Goal: Task Accomplishment & Management: Use online tool/utility

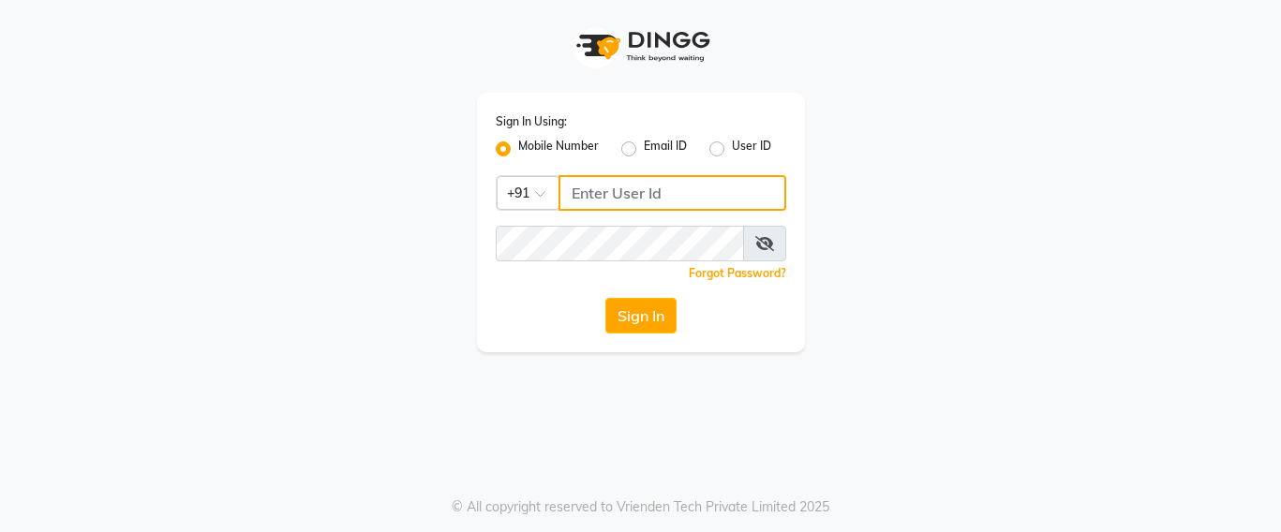
click at [579, 192] on input "Username" at bounding box center [673, 193] width 228 height 36
type input "7666797294"
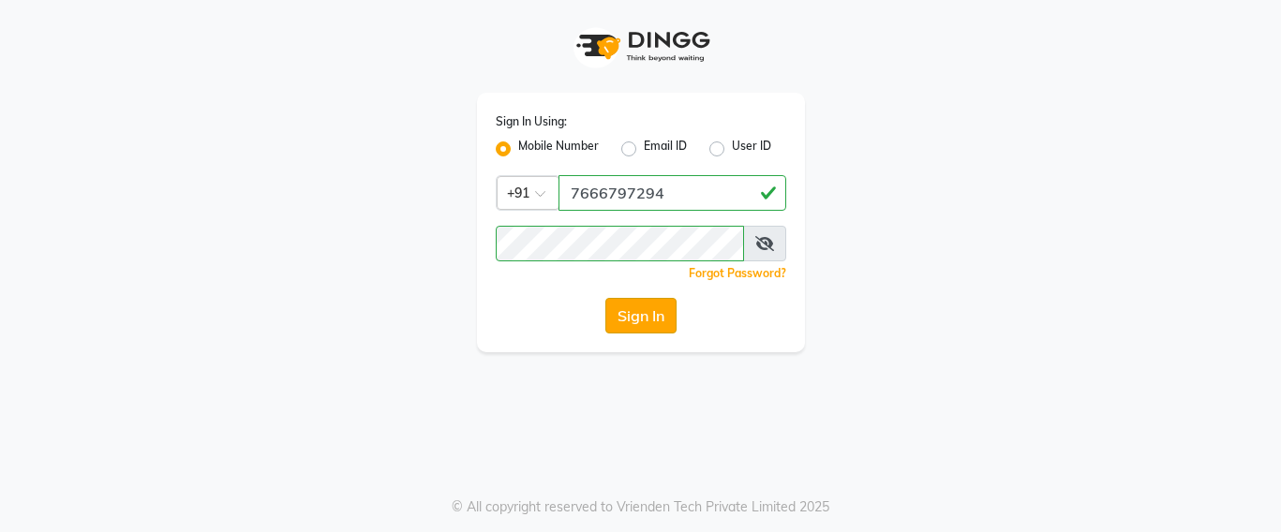
click at [629, 320] on button "Sign In" at bounding box center [640, 316] width 71 height 36
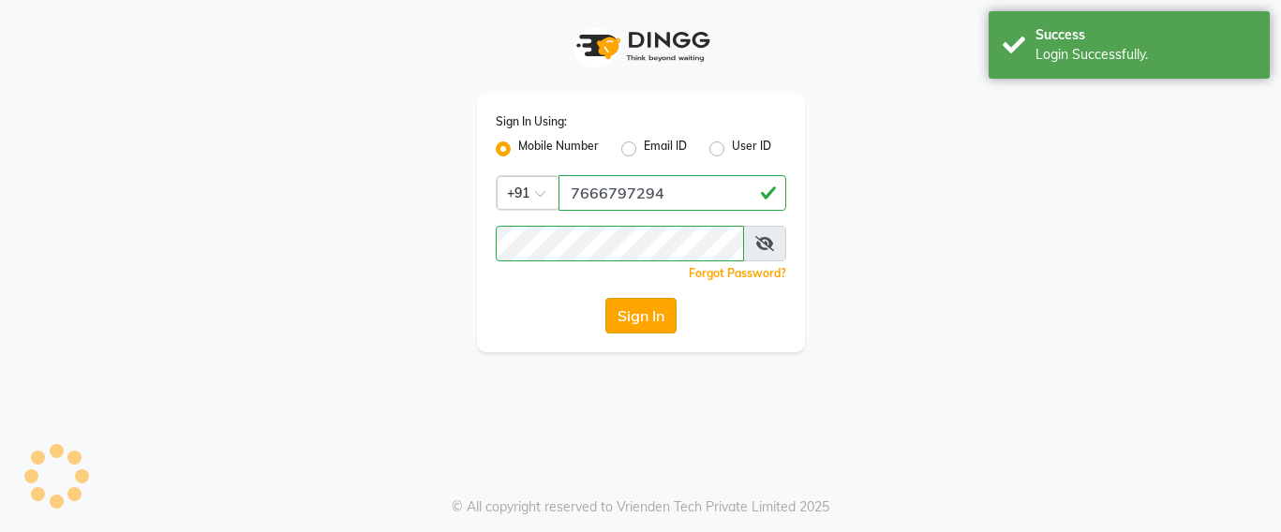
select select "service"
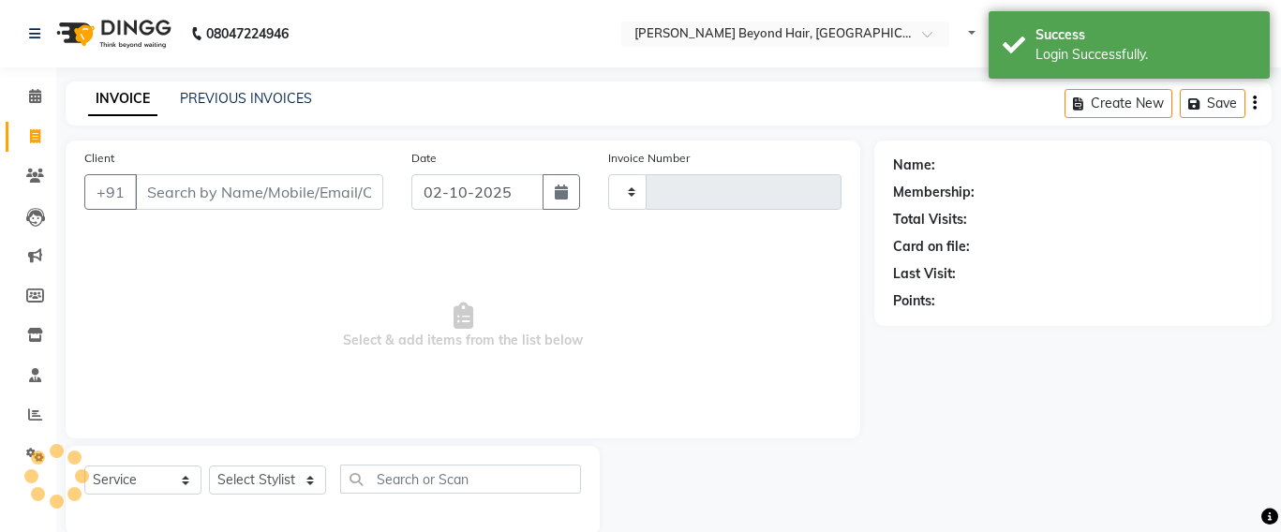
select select "en"
select select "6357"
type input "7076"
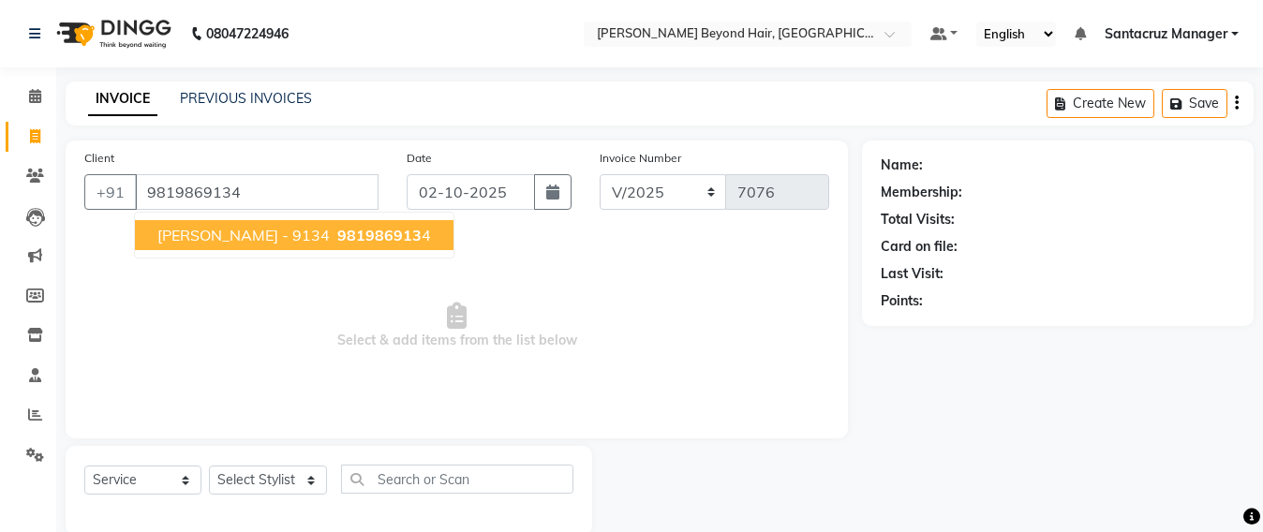
type input "9819869134"
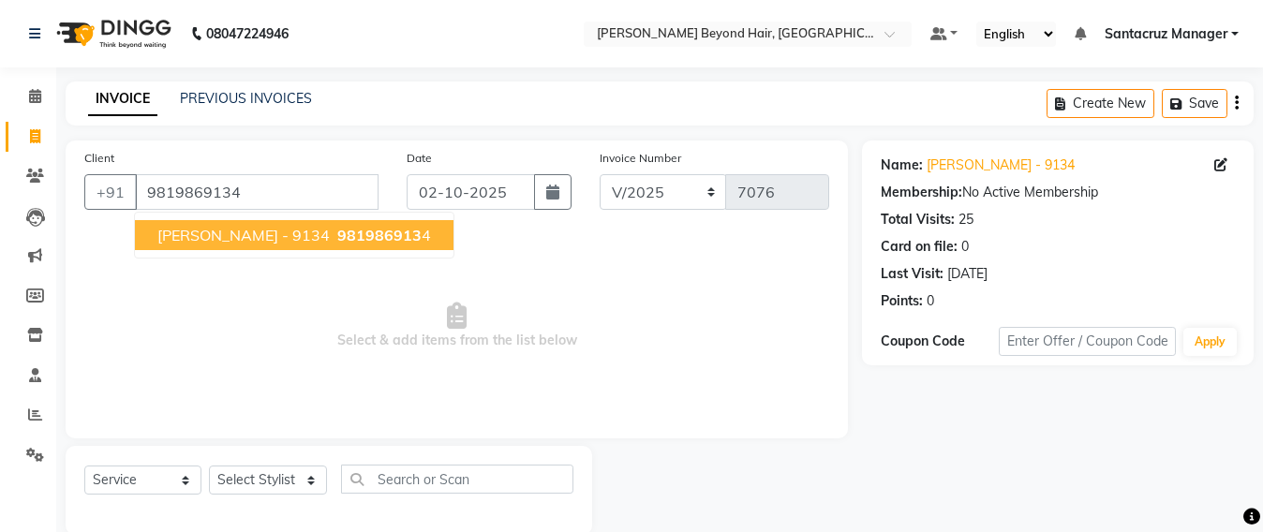
click at [212, 243] on span "[PERSON_NAME] - 9134" at bounding box center [243, 235] width 172 height 19
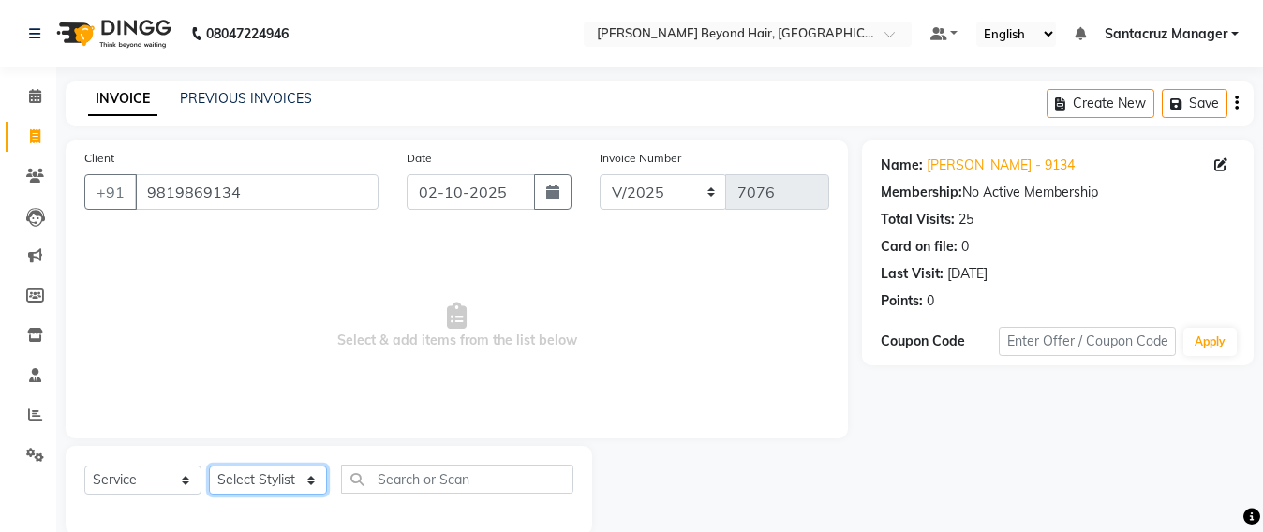
click at [260, 477] on select "Select Stylist Admin [PERSON_NAME] Sankat [PERSON_NAME] [PERSON_NAME] [PERSON_N…" at bounding box center [268, 480] width 118 height 29
select select "86876"
click at [209, 466] on select "Select Stylist Admin [PERSON_NAME] Sankat [PERSON_NAME] [PERSON_NAME] [PERSON_N…" at bounding box center [268, 480] width 118 height 29
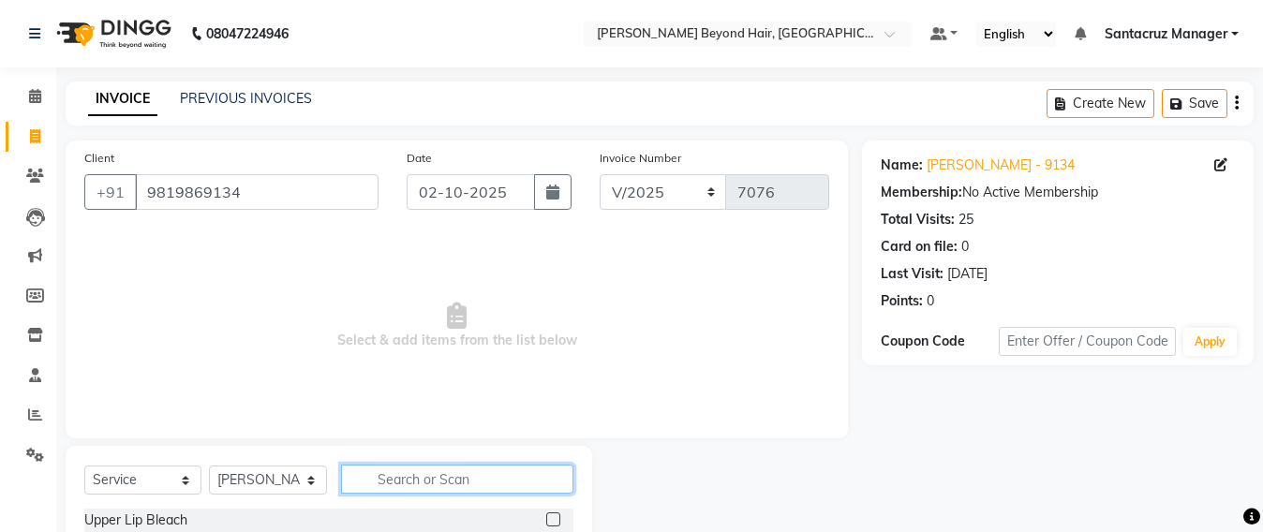
click at [395, 474] on input "text" at bounding box center [457, 479] width 232 height 29
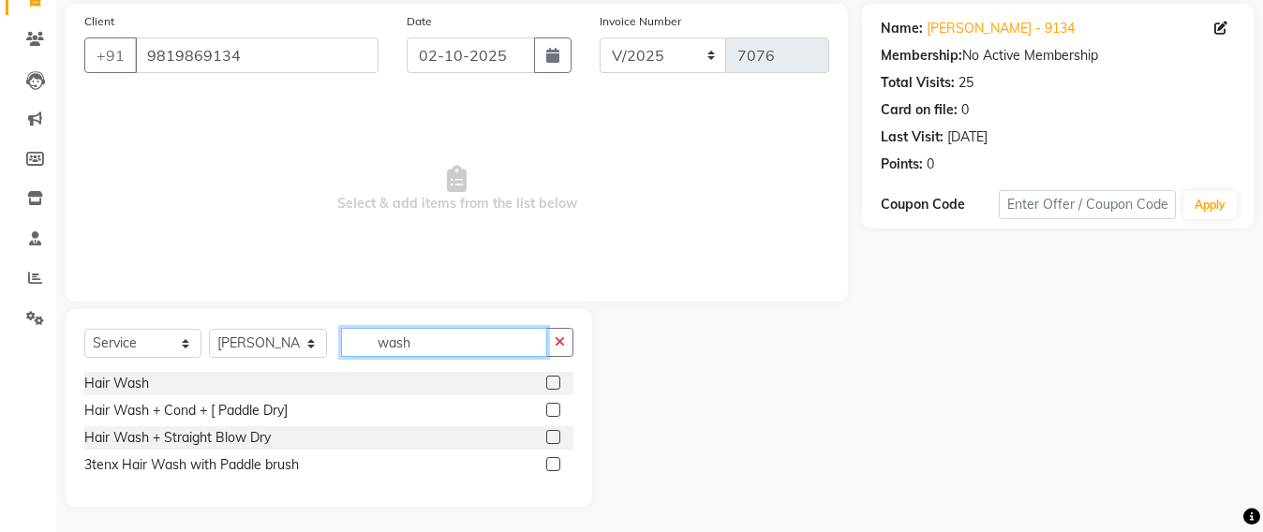
scroll to position [140, 0]
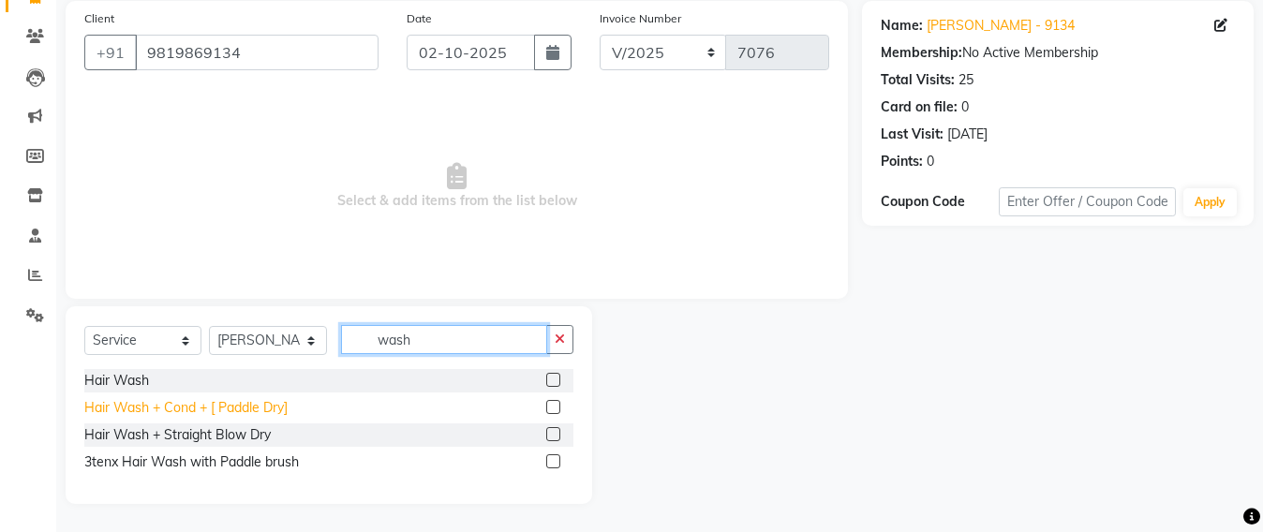
type input "wash"
click at [212, 413] on div "Hair Wash + Cond + [ Paddle Dry]" at bounding box center [185, 408] width 203 height 20
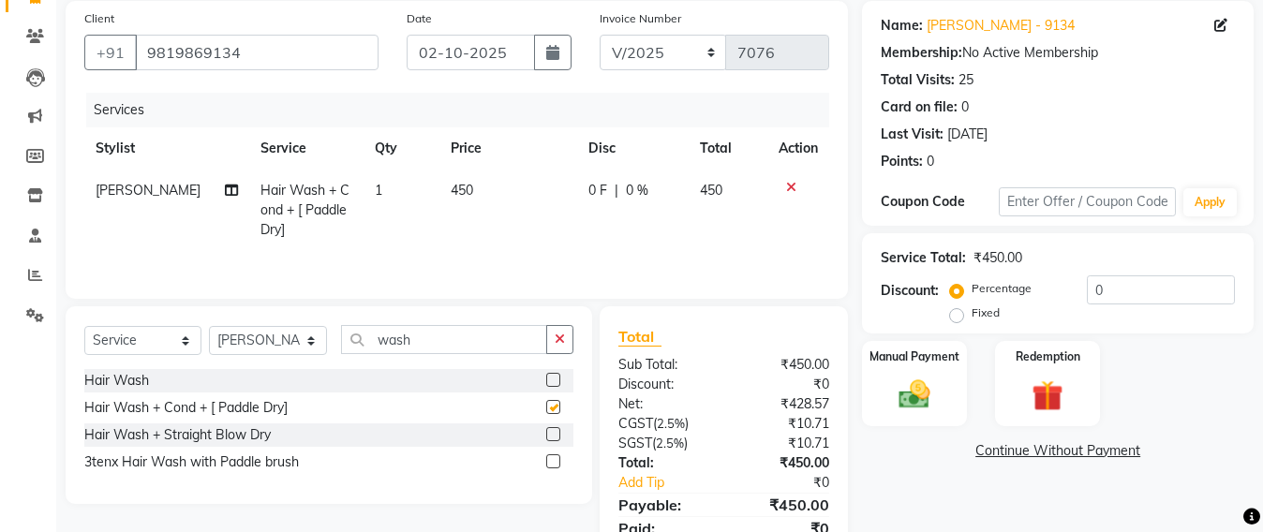
checkbox input "false"
click at [916, 410] on img at bounding box center [914, 394] width 52 height 37
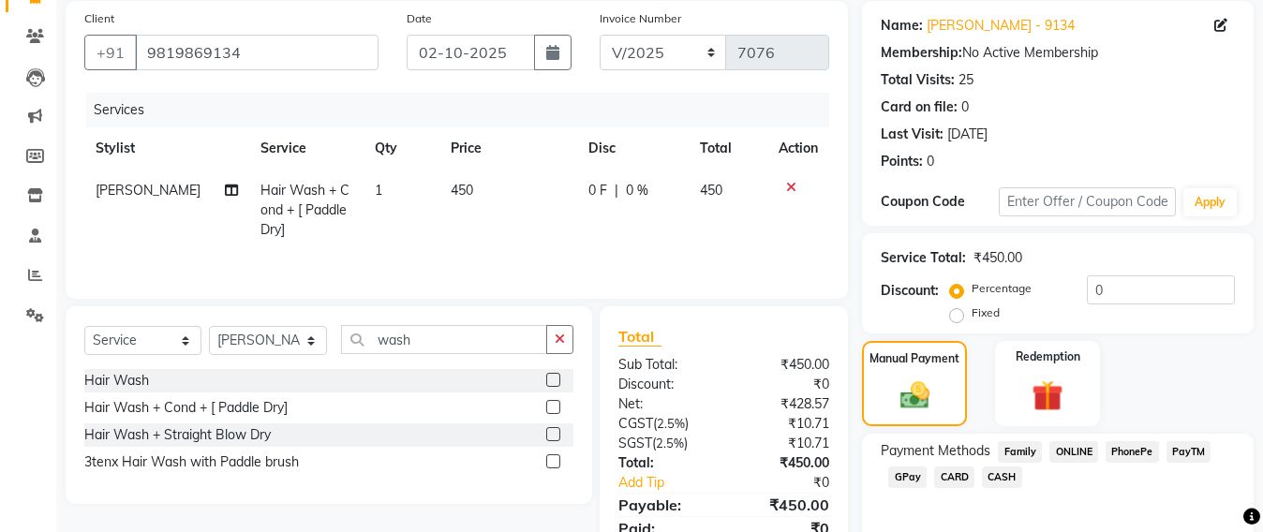
click at [993, 473] on span "CASH" at bounding box center [1002, 478] width 40 height 22
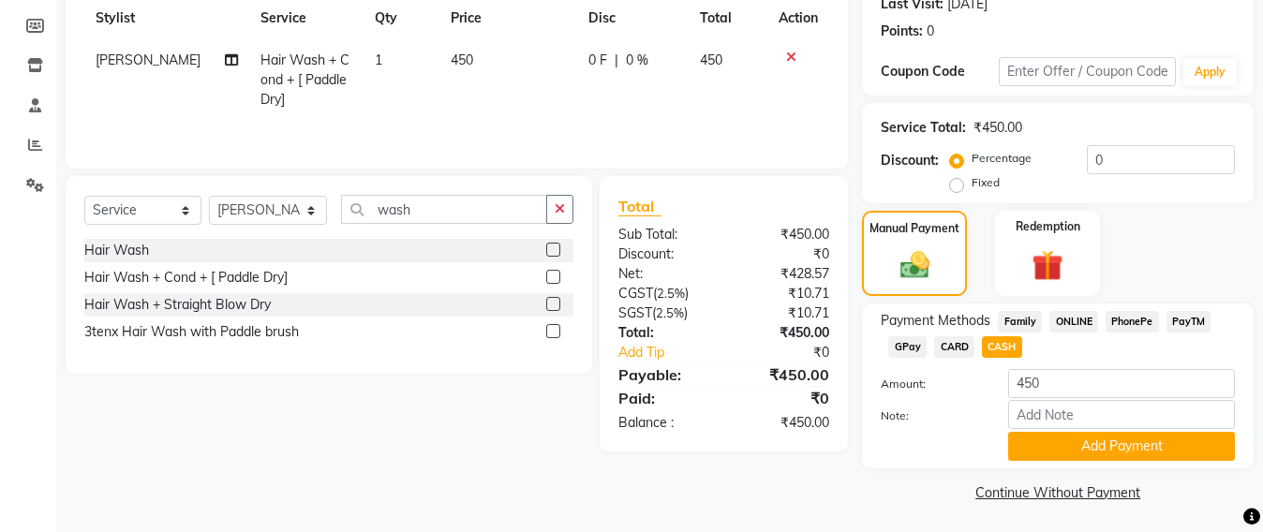
scroll to position [273, 0]
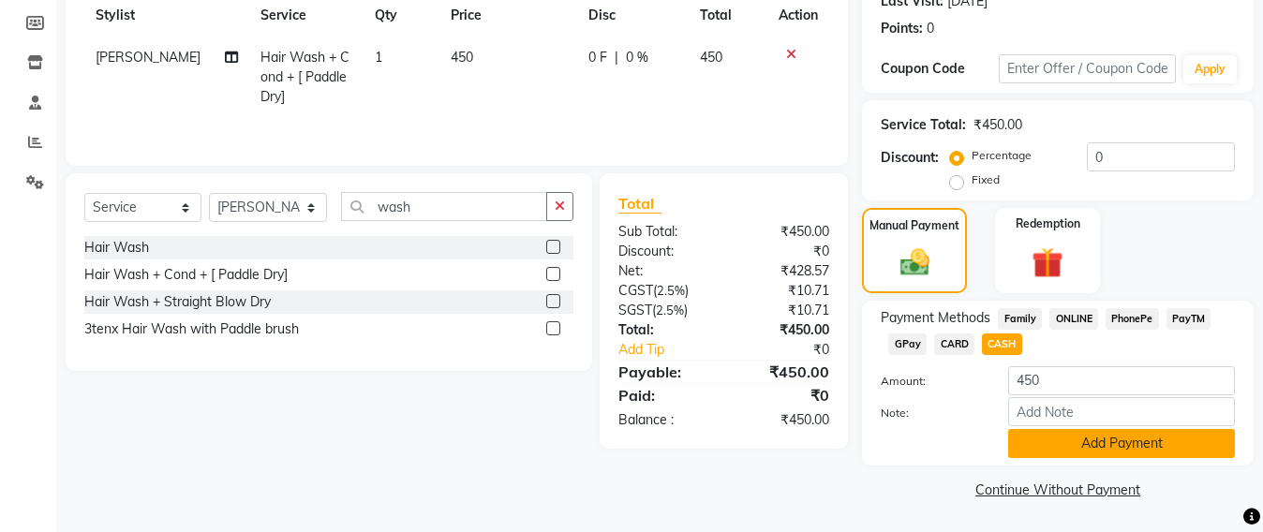
click at [1107, 440] on button "Add Payment" at bounding box center [1121, 443] width 227 height 29
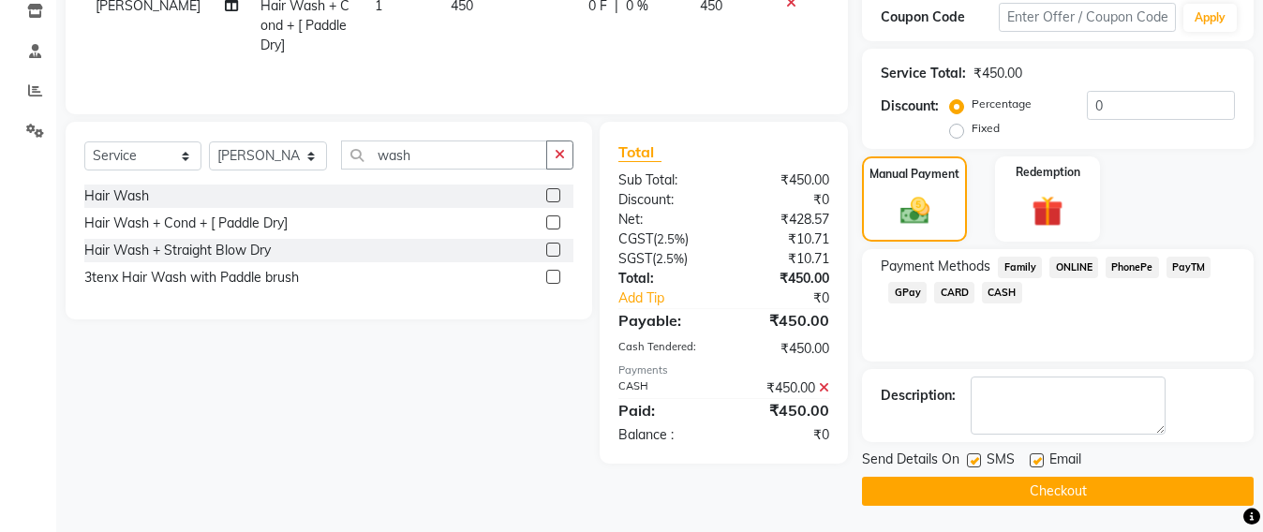
scroll to position [326, 0]
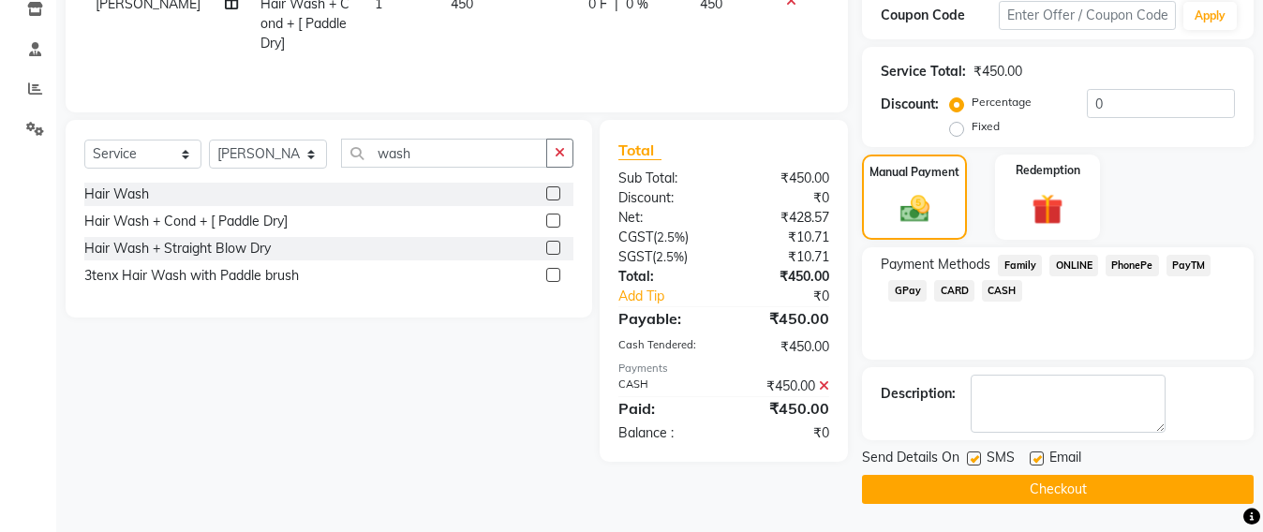
click at [1074, 488] on button "Checkout" at bounding box center [1058, 489] width 392 height 29
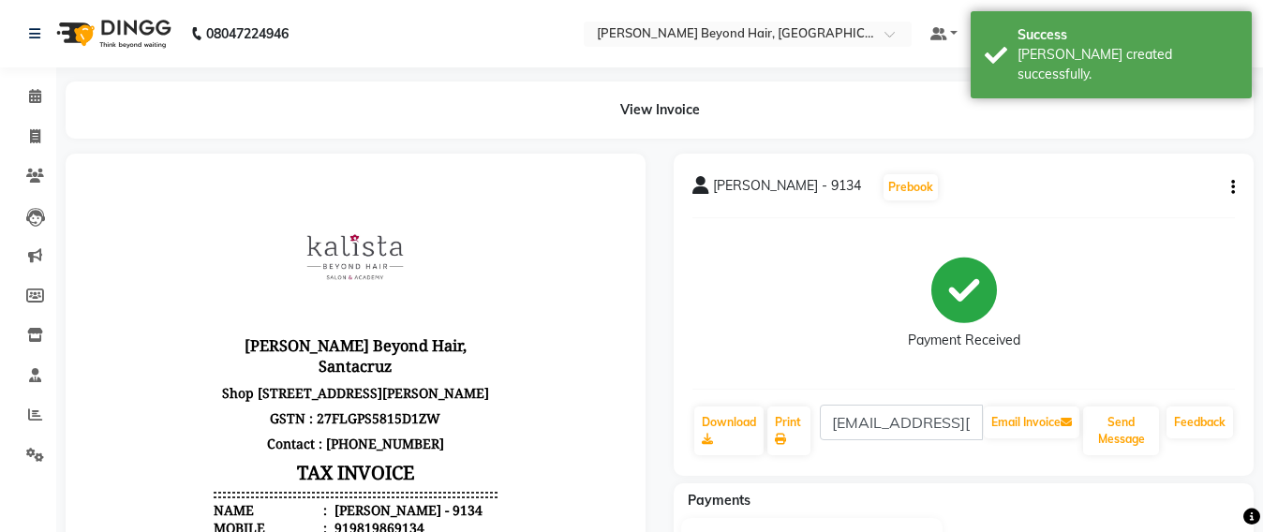
click at [31, 156] on li "Clients" at bounding box center [28, 176] width 56 height 40
click at [29, 183] on span at bounding box center [35, 177] width 33 height 22
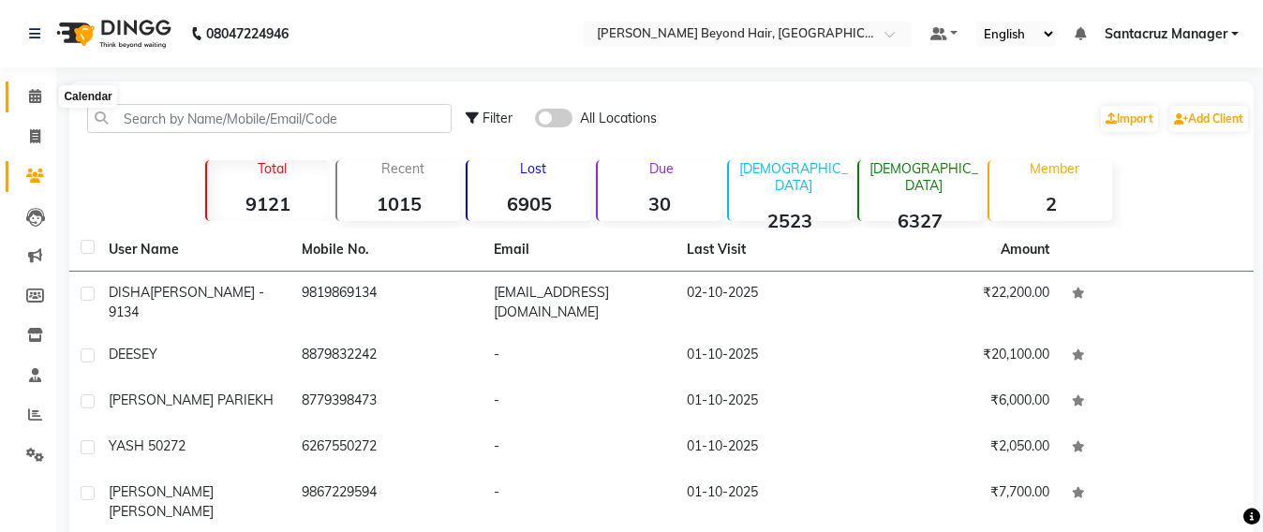
click at [25, 98] on span at bounding box center [35, 97] width 33 height 22
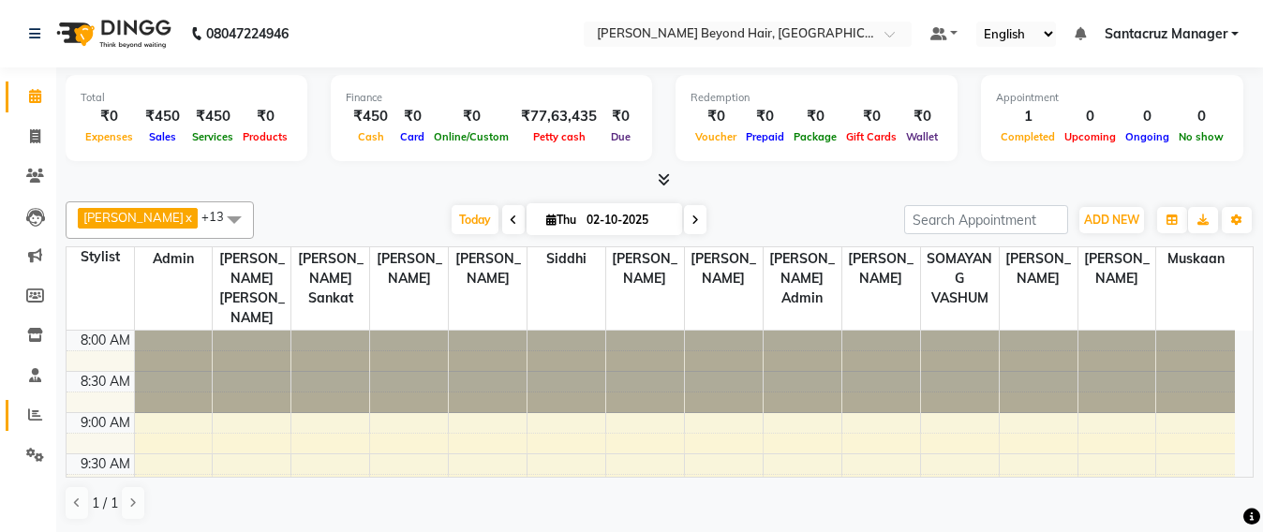
click at [32, 422] on span at bounding box center [35, 416] width 33 height 22
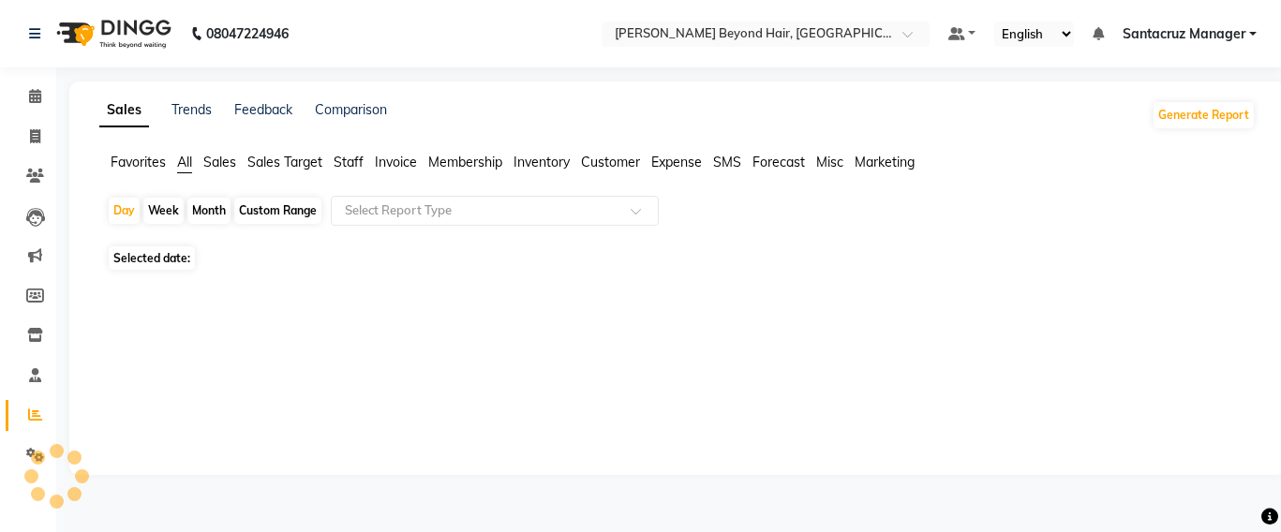
click at [348, 164] on span "Staff" at bounding box center [349, 162] width 30 height 17
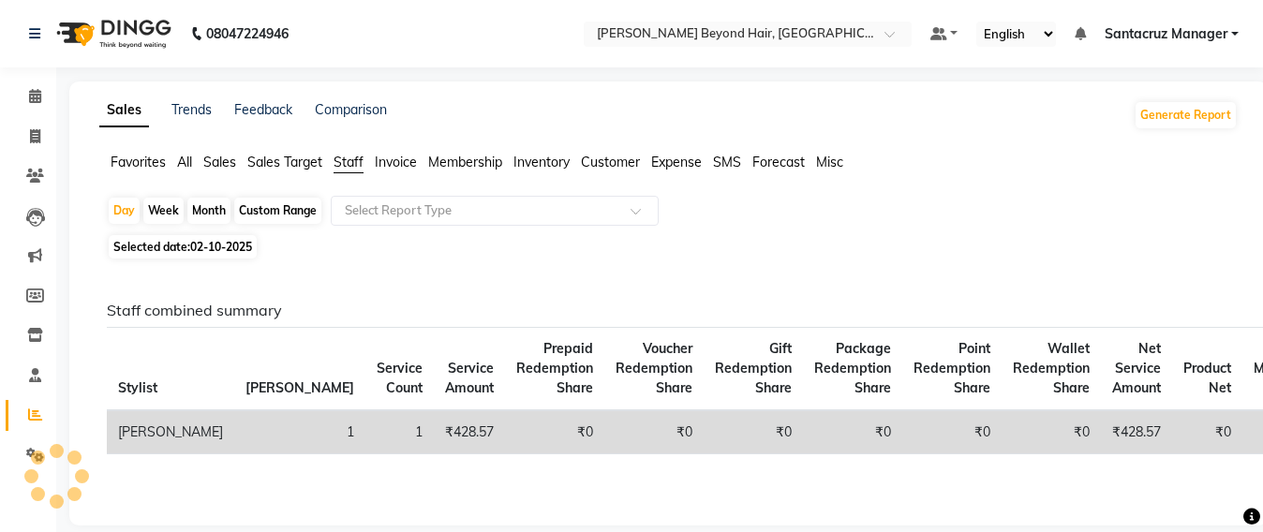
click at [276, 207] on div "Custom Range" at bounding box center [277, 211] width 87 height 26
select select "10"
select select "2025"
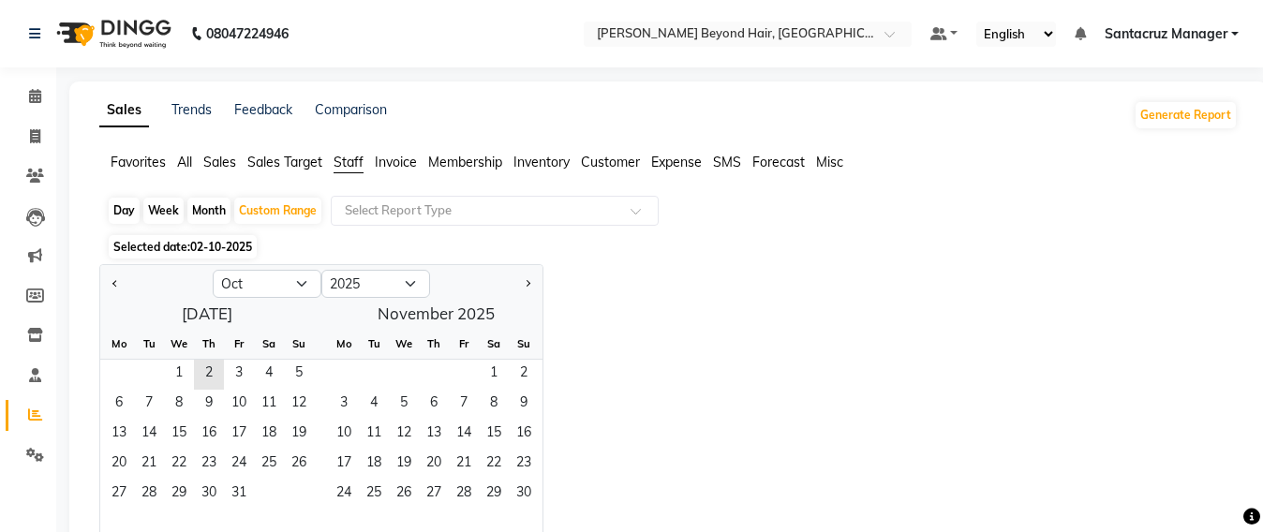
click at [209, 247] on span "02-10-2025" at bounding box center [221, 247] width 62 height 14
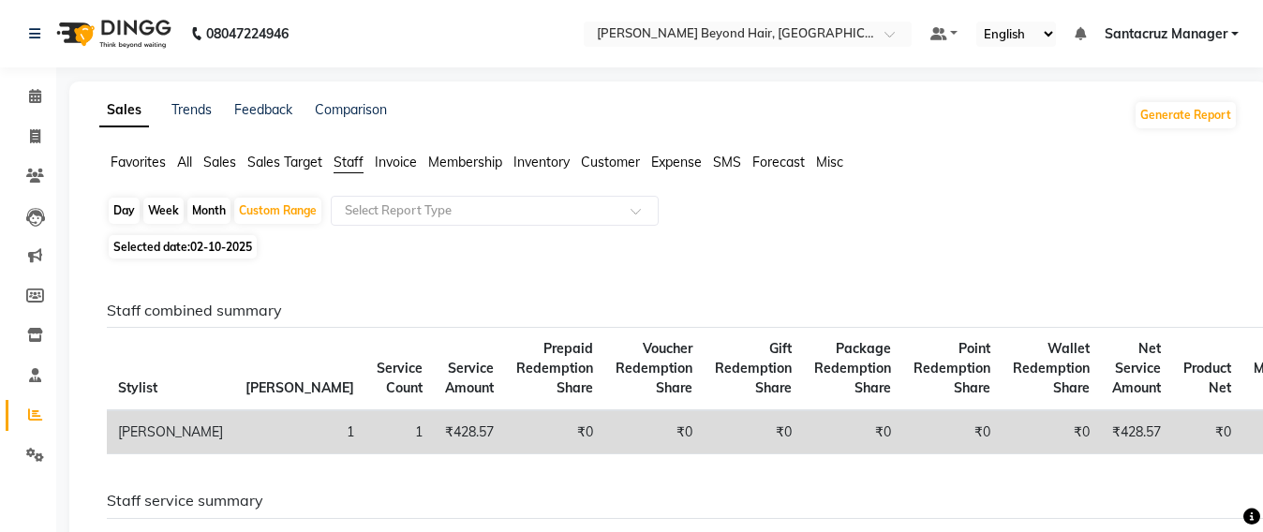
click at [211, 252] on span "02-10-2025" at bounding box center [221, 247] width 62 height 14
select select "10"
select select "2025"
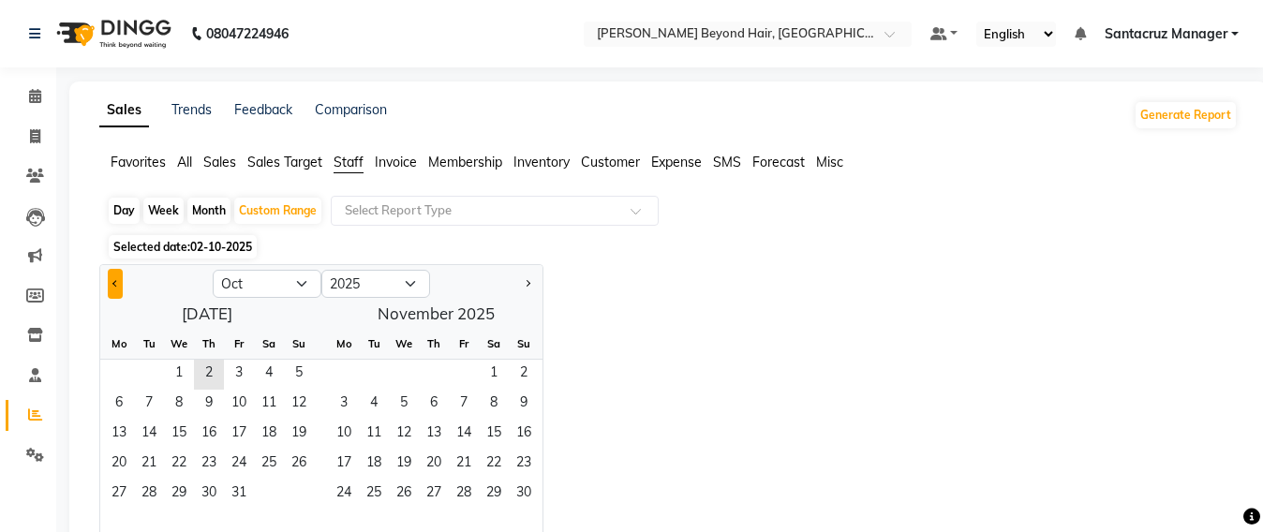
click at [112, 283] on button "Previous month" at bounding box center [115, 284] width 15 height 30
select select "9"
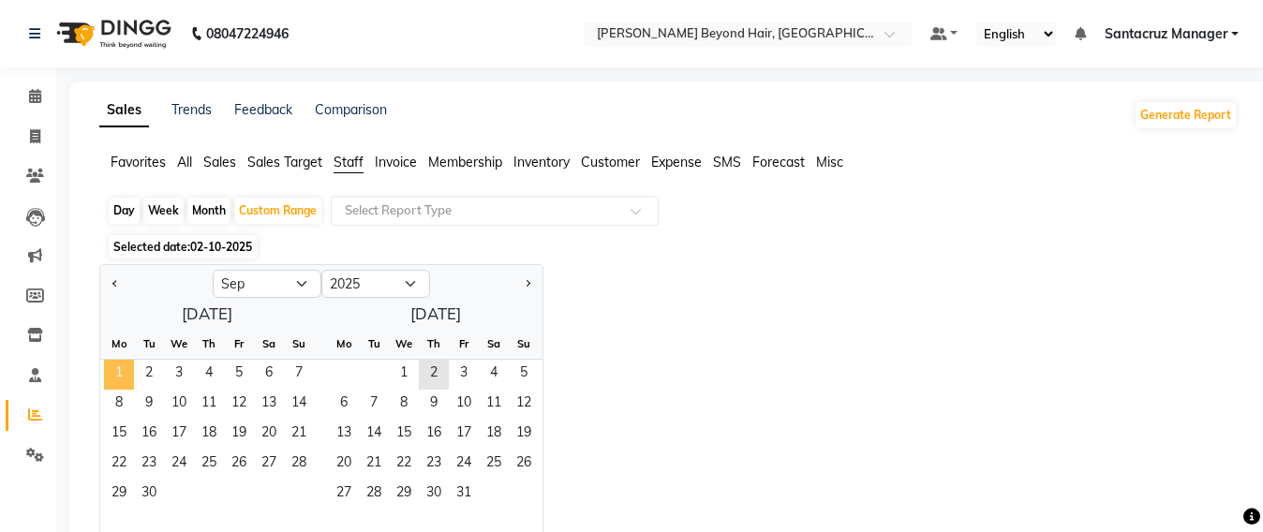
click at [118, 385] on span "1" at bounding box center [119, 375] width 30 height 30
click at [150, 484] on span "30" at bounding box center [149, 495] width 30 height 30
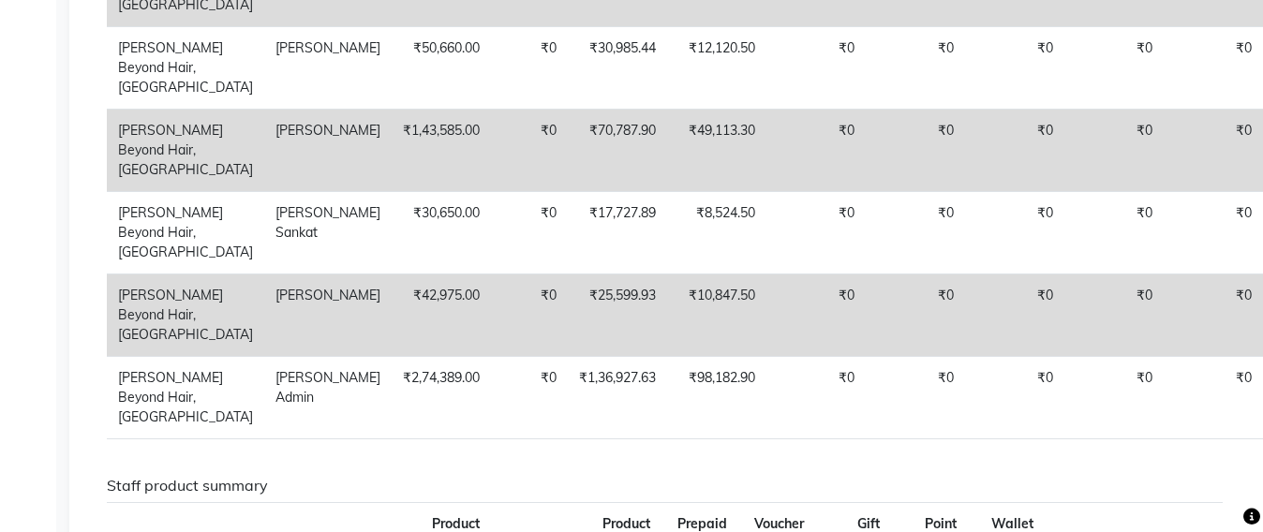
scroll to position [2509, 0]
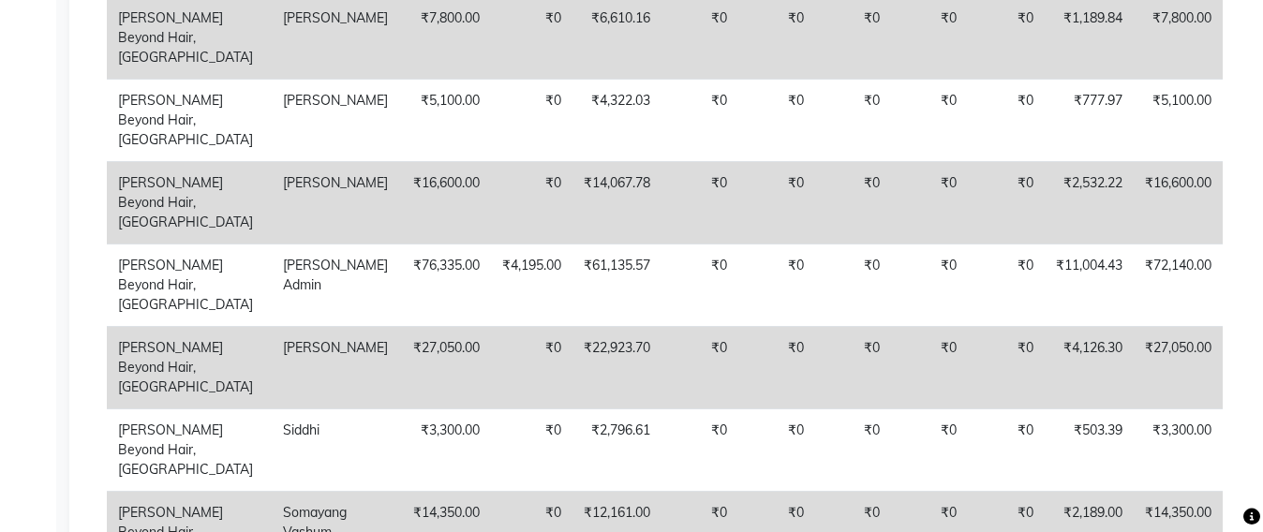
scroll to position [2743, 0]
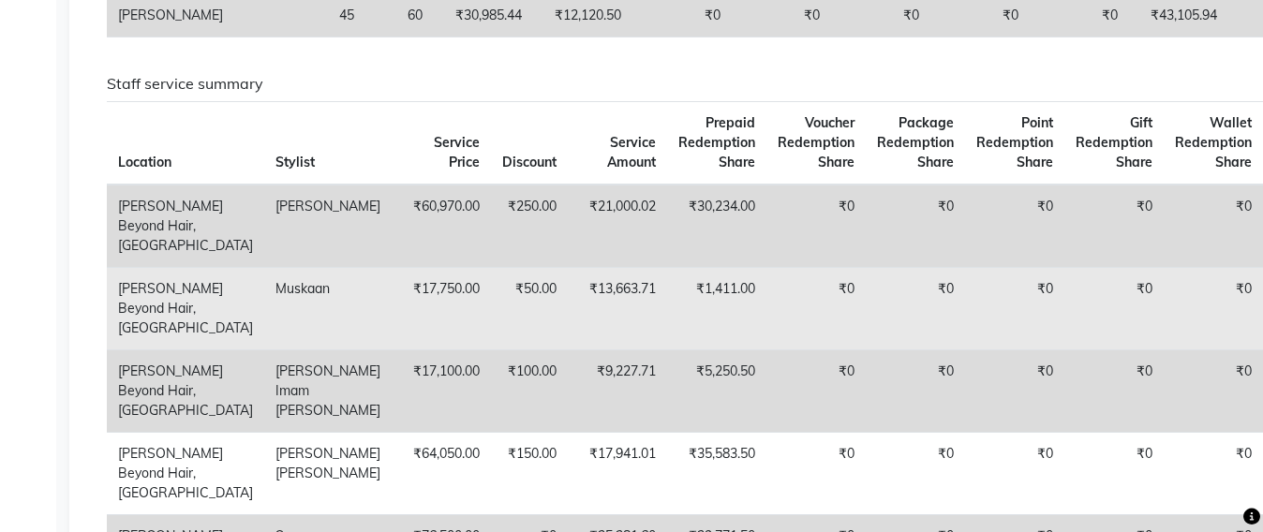
scroll to position [1171, 0]
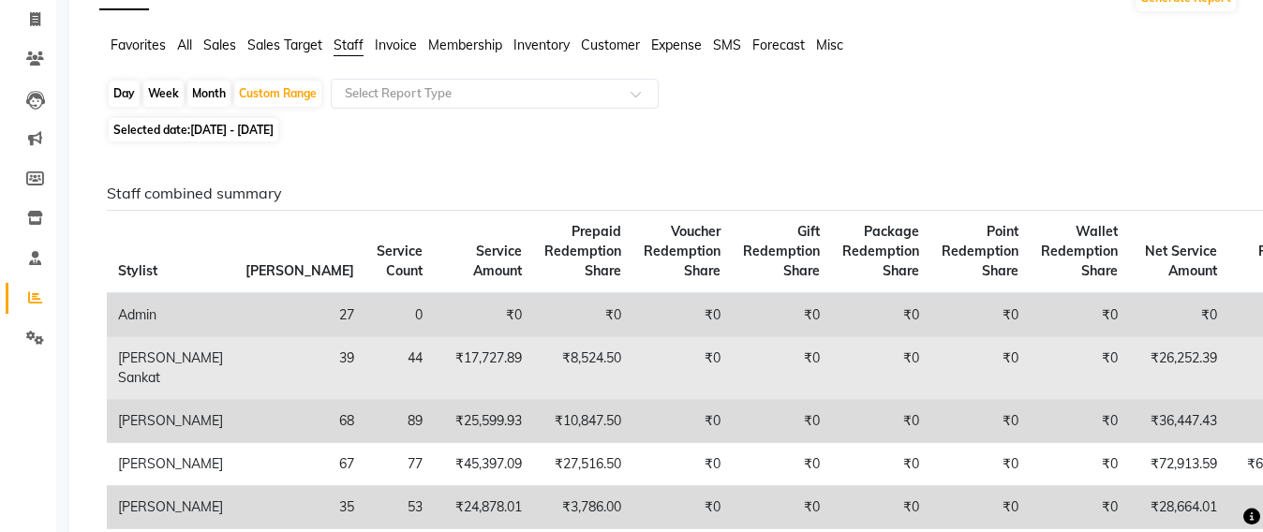
scroll to position [0, 0]
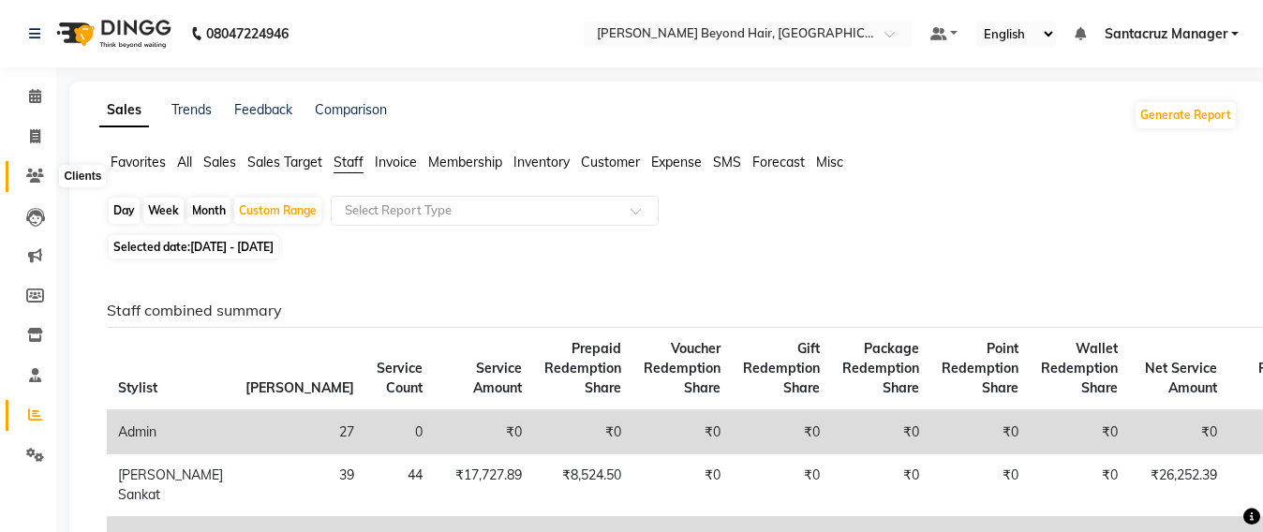
click at [28, 173] on icon at bounding box center [35, 176] width 18 height 14
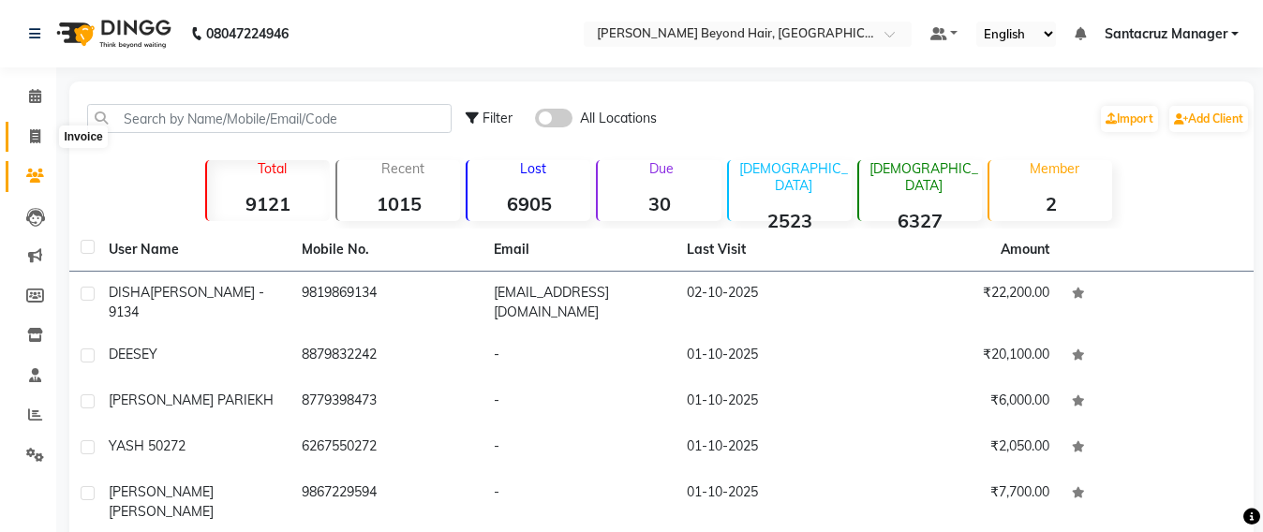
click at [23, 141] on span at bounding box center [35, 138] width 33 height 22
select select "service"
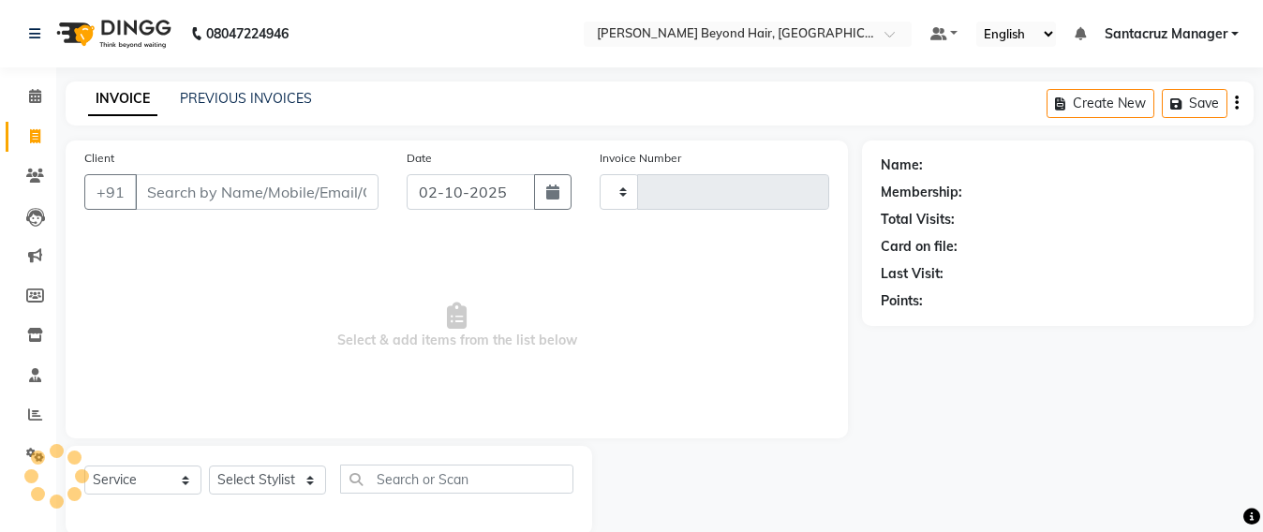
scroll to position [31, 0]
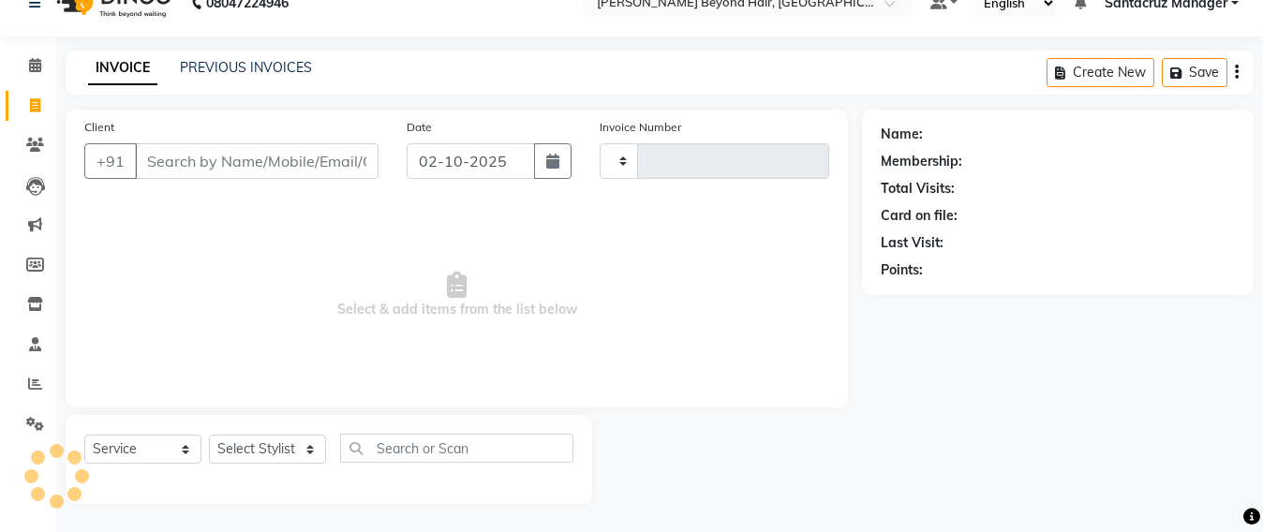
type input "7077"
select select "6357"
click at [246, 61] on link "PREVIOUS INVOICES" at bounding box center [246, 67] width 132 height 17
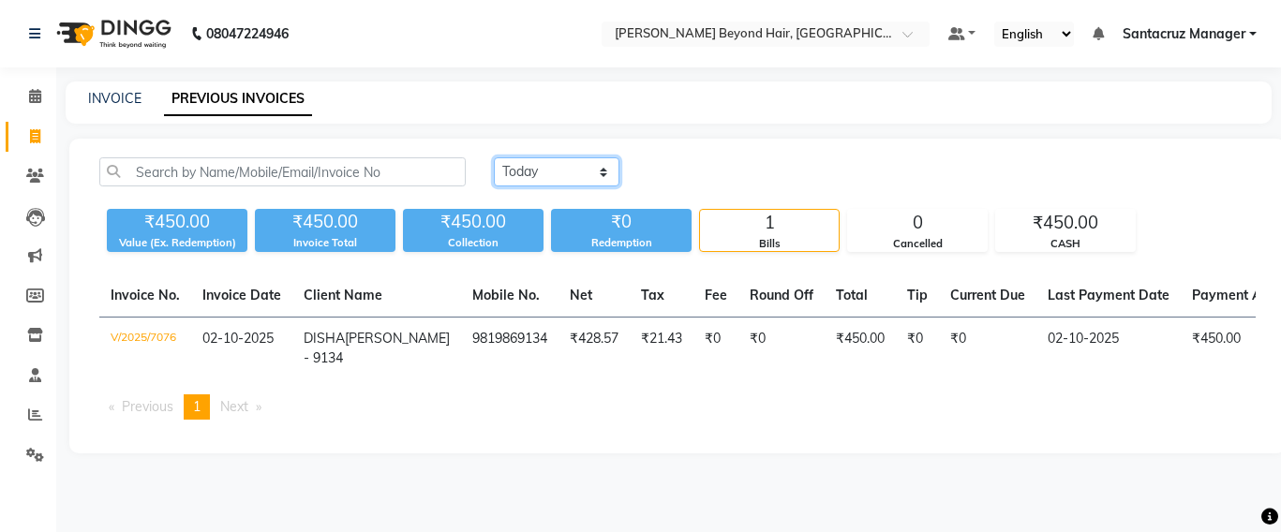
click at [600, 174] on select "[DATE] [DATE] Custom Range" at bounding box center [557, 171] width 126 height 29
click at [494, 157] on select "[DATE] [DATE] Custom Range" at bounding box center [557, 171] width 126 height 29
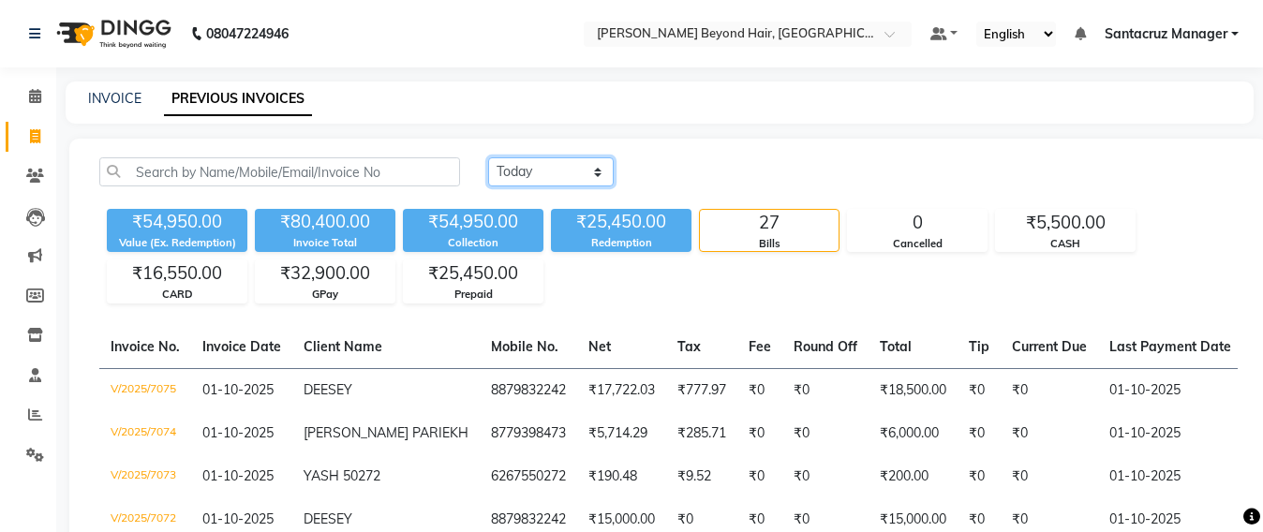
click at [594, 175] on select "[DATE] [DATE] Custom Range" at bounding box center [551, 171] width 126 height 29
select select "range"
click at [488, 157] on select "[DATE] [DATE] Custom Range" at bounding box center [551, 171] width 126 height 29
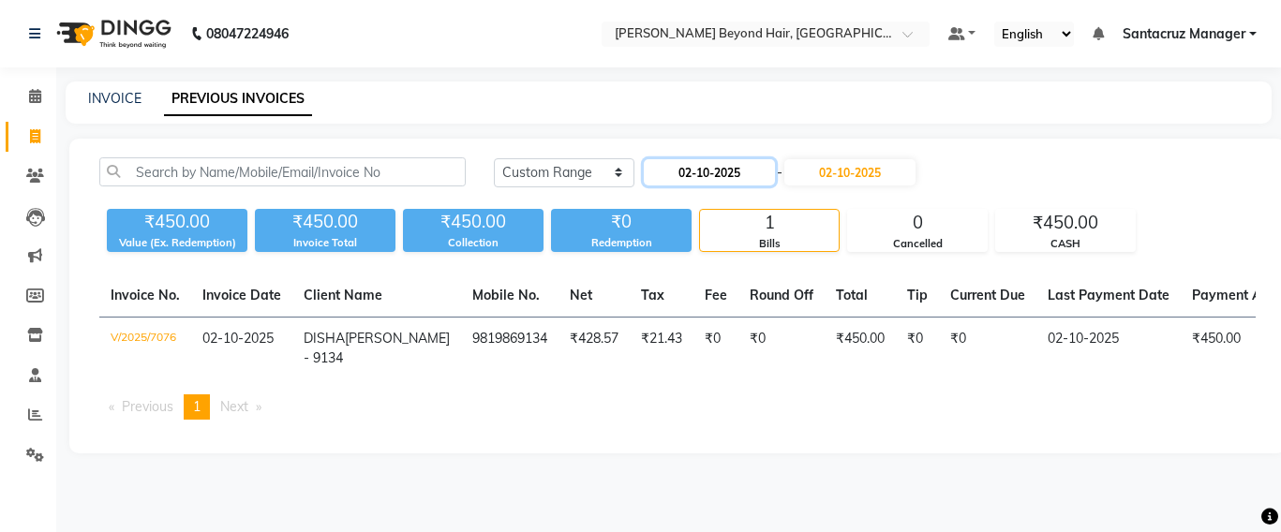
click at [708, 168] on input "02-10-2025" at bounding box center [709, 172] width 131 height 26
select select "10"
select select "2025"
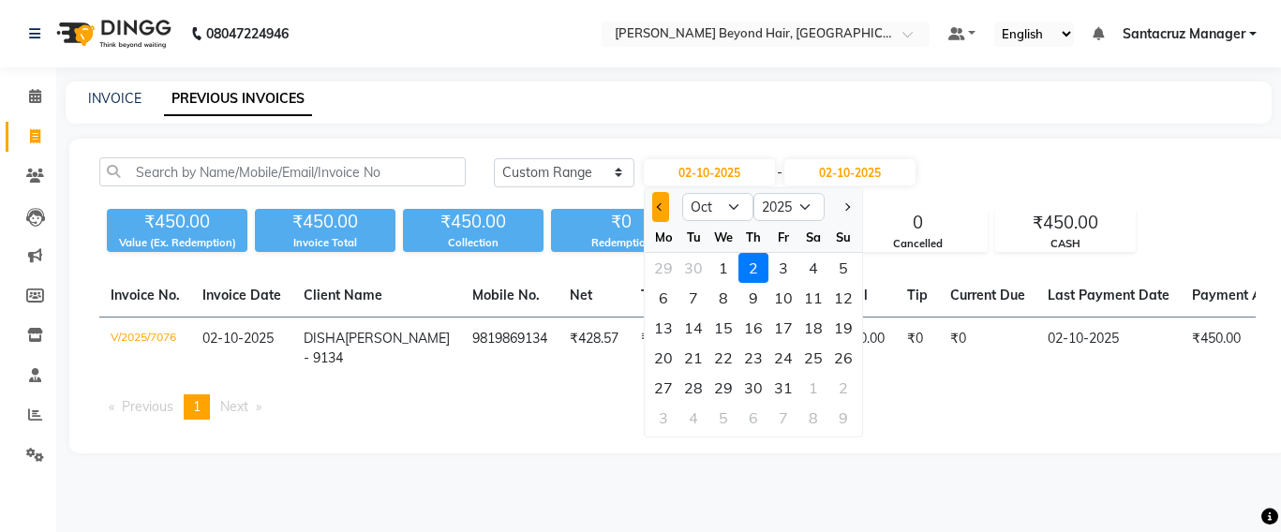
click at [662, 211] on button "Previous month" at bounding box center [660, 207] width 16 height 30
select select "9"
click at [660, 354] on div "22" at bounding box center [663, 358] width 30 height 30
type input "[DATE]"
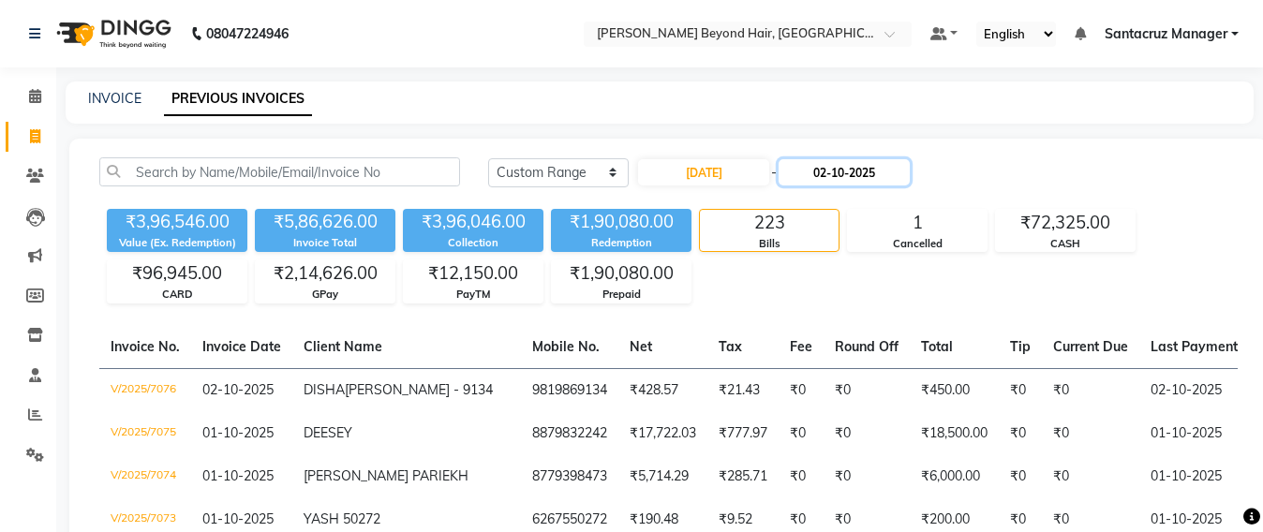
click at [848, 176] on input "02-10-2025" at bounding box center [844, 172] width 131 height 26
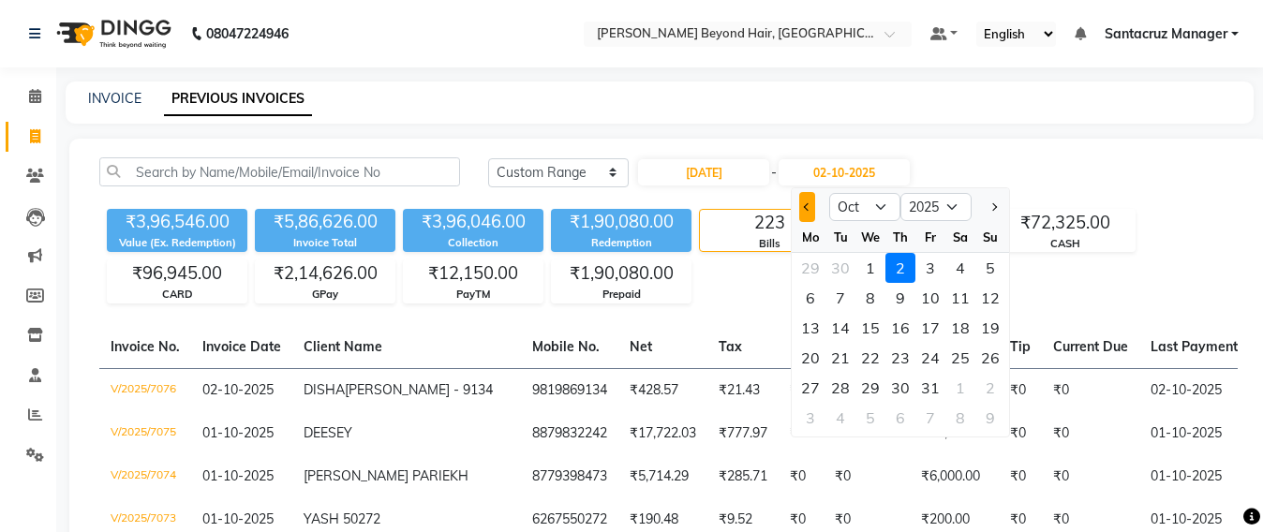
click at [811, 209] on button "Previous month" at bounding box center [807, 207] width 16 height 30
select select "9"
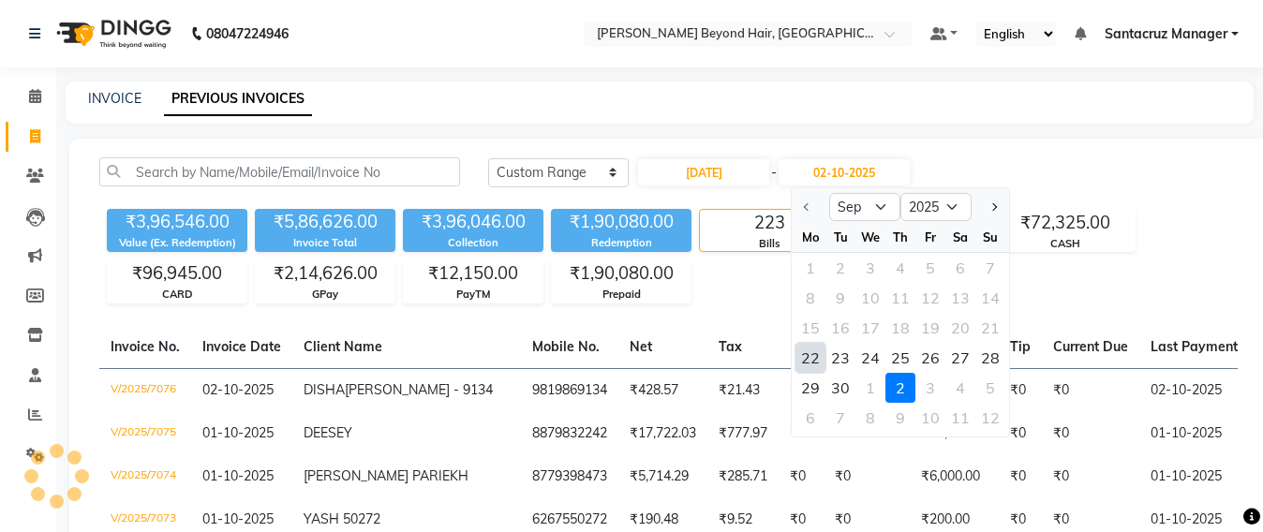
click at [806, 361] on div "22" at bounding box center [811, 358] width 30 height 30
type input "[DATE]"
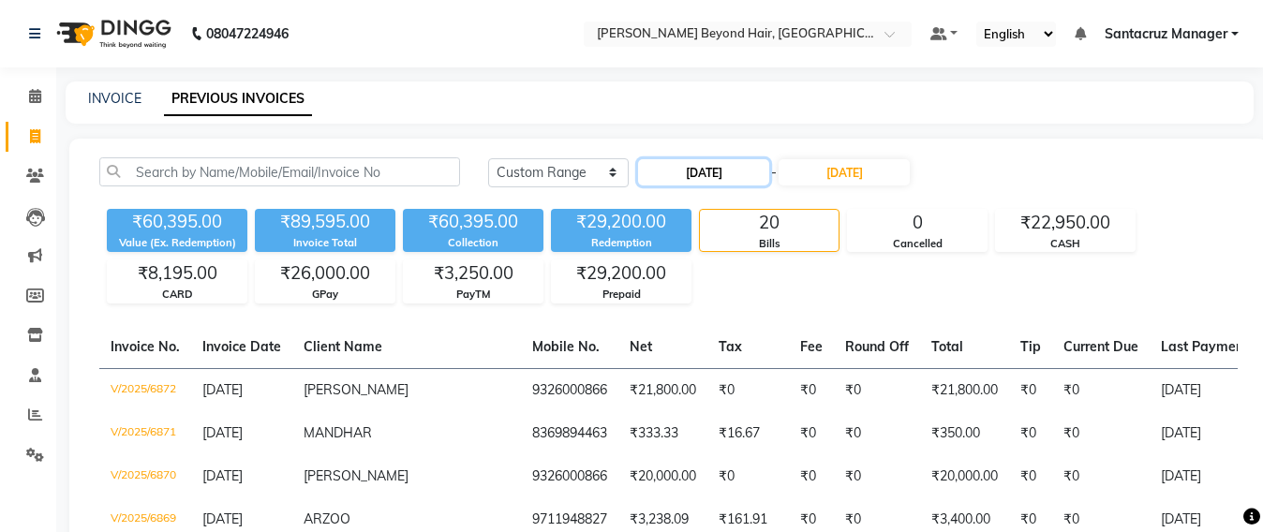
click at [685, 166] on input "[DATE]" at bounding box center [703, 172] width 131 height 26
select select "9"
select select "2025"
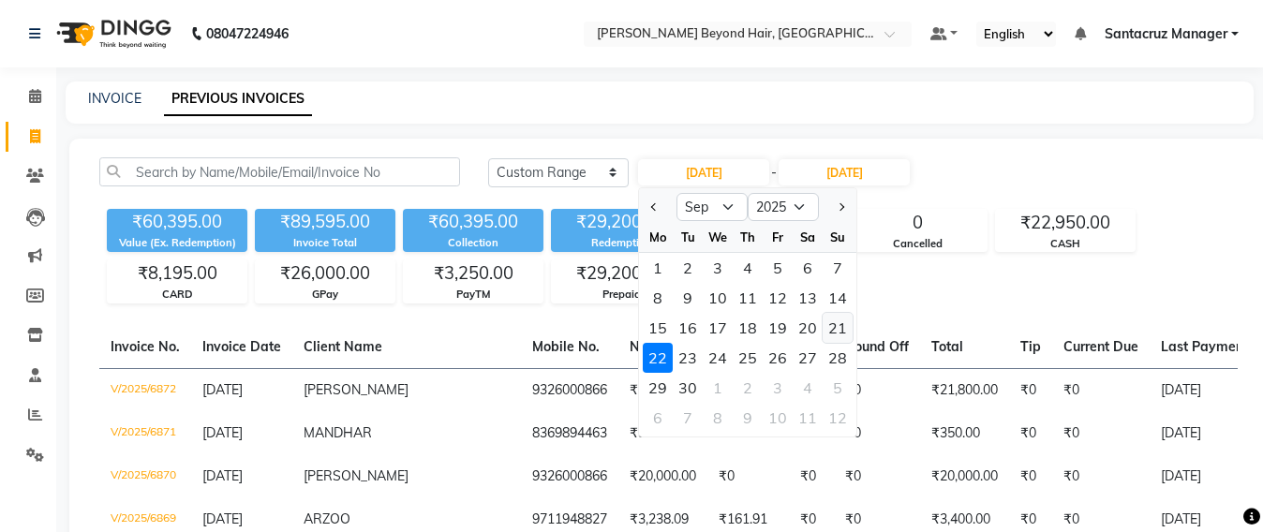
click at [841, 322] on div "21" at bounding box center [838, 328] width 30 height 30
type input "[DATE]"
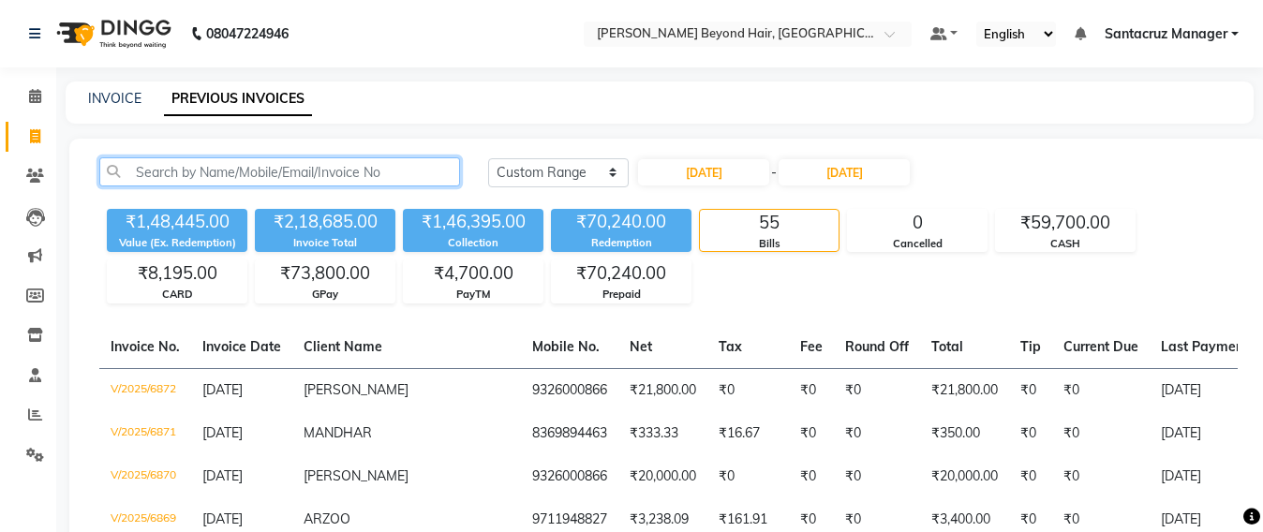
click at [171, 181] on input "text" at bounding box center [279, 171] width 361 height 29
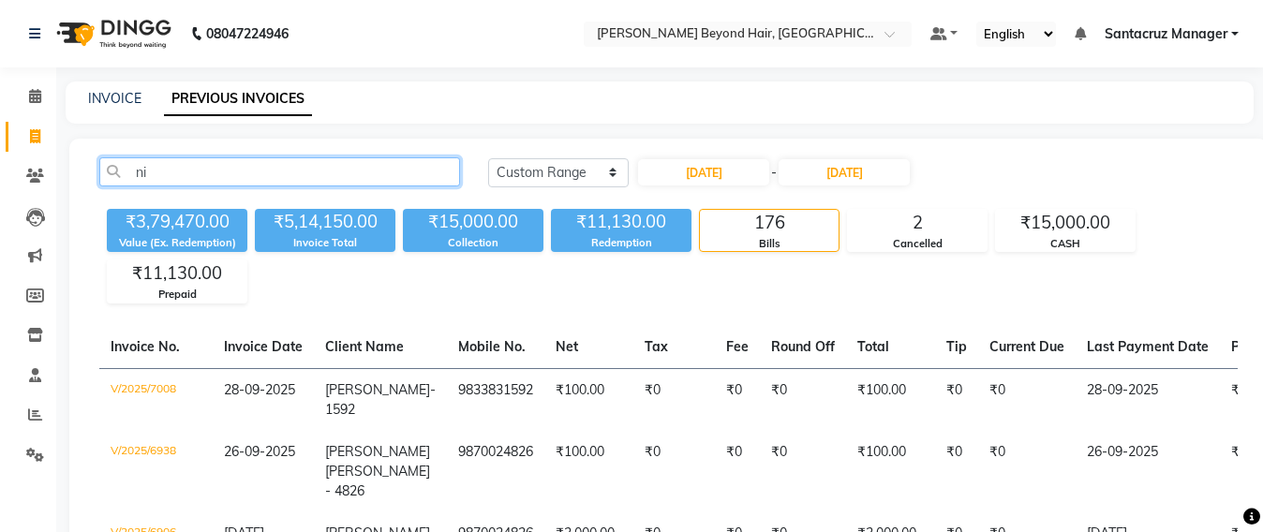
type input "n"
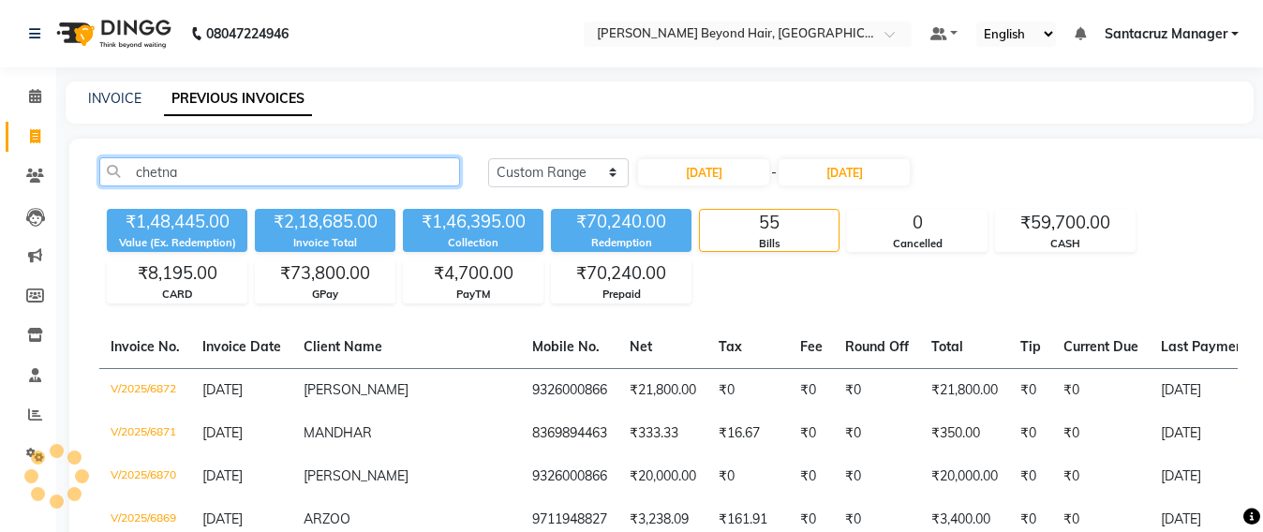
click at [171, 181] on input "chetna" at bounding box center [279, 171] width 361 height 29
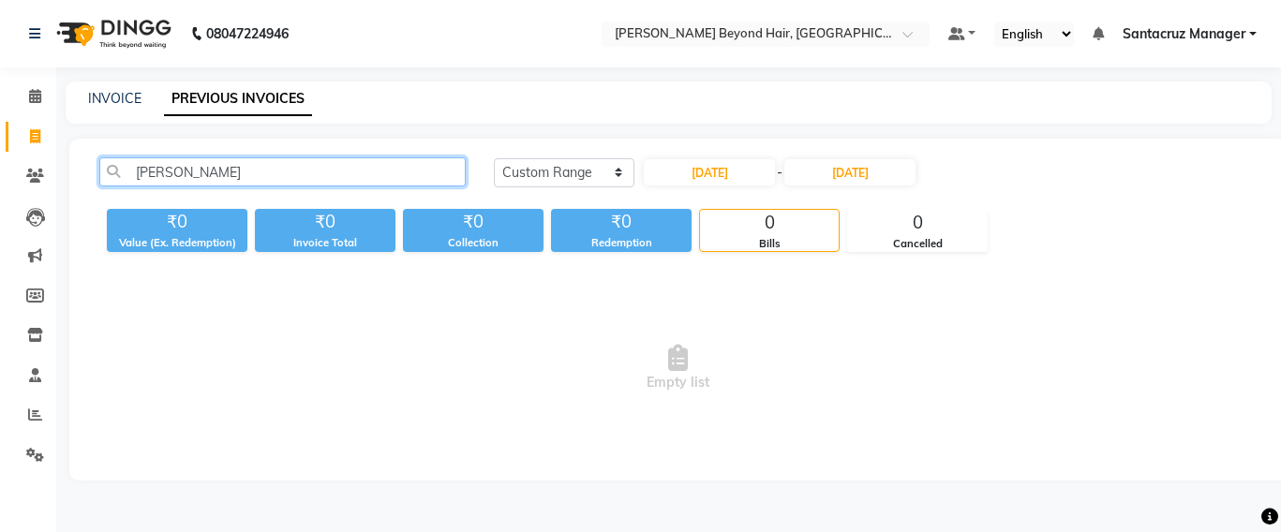
click at [236, 172] on input "[PERSON_NAME]" at bounding box center [282, 171] width 366 height 29
type input "c"
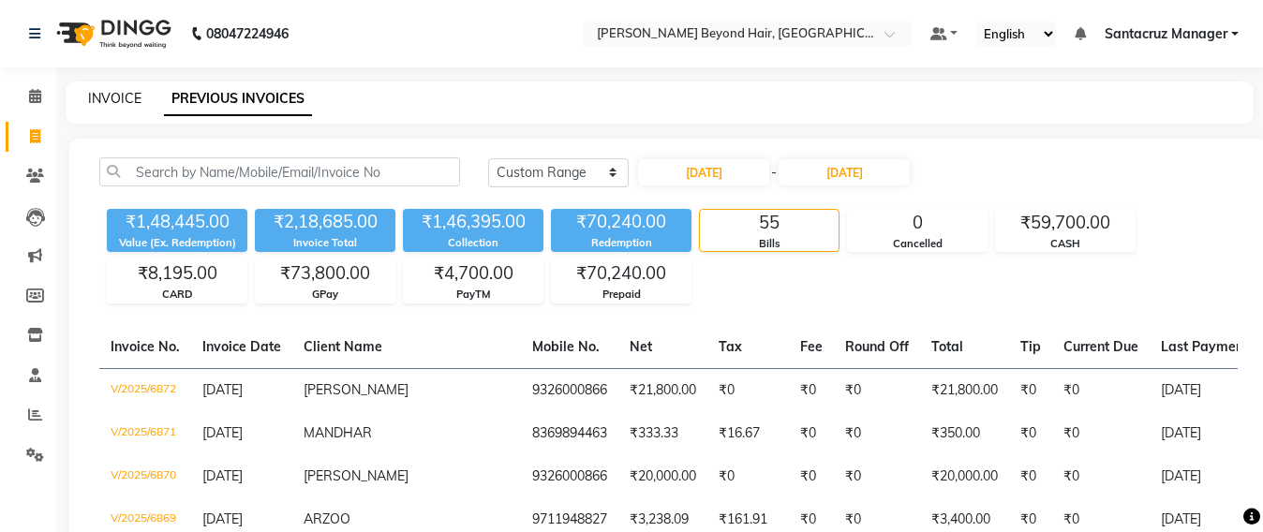
click at [121, 98] on link "INVOICE" at bounding box center [114, 98] width 53 height 17
select select "6357"
select select "service"
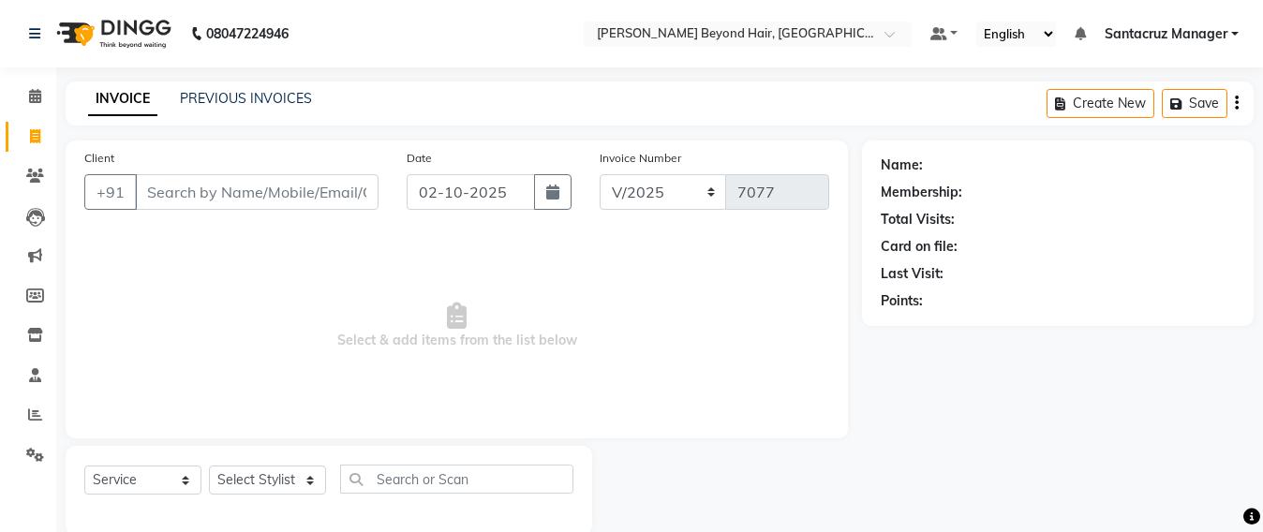
scroll to position [31, 0]
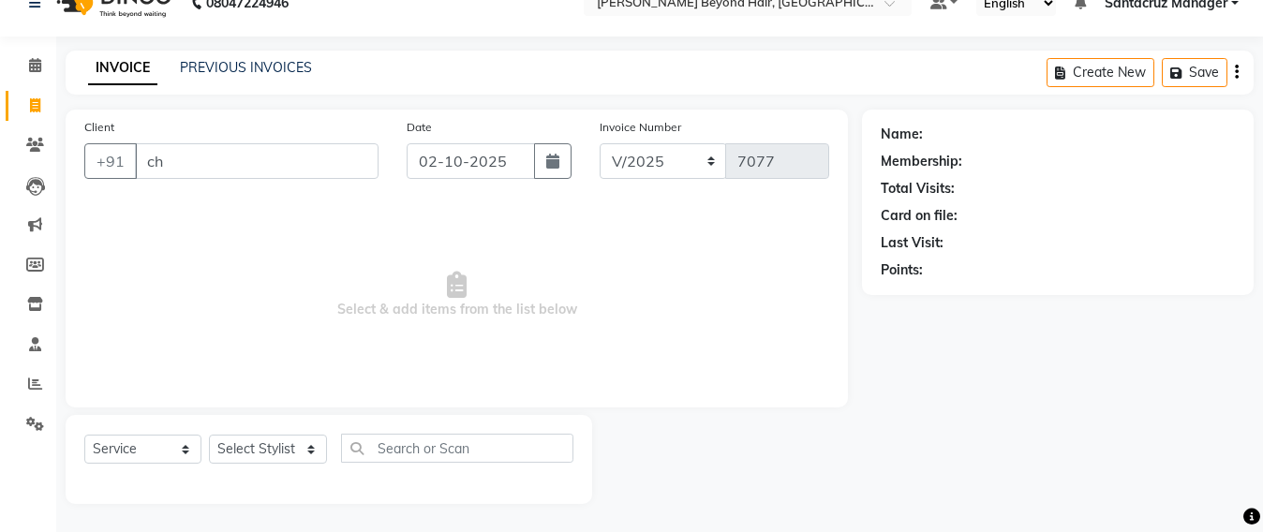
type input "c"
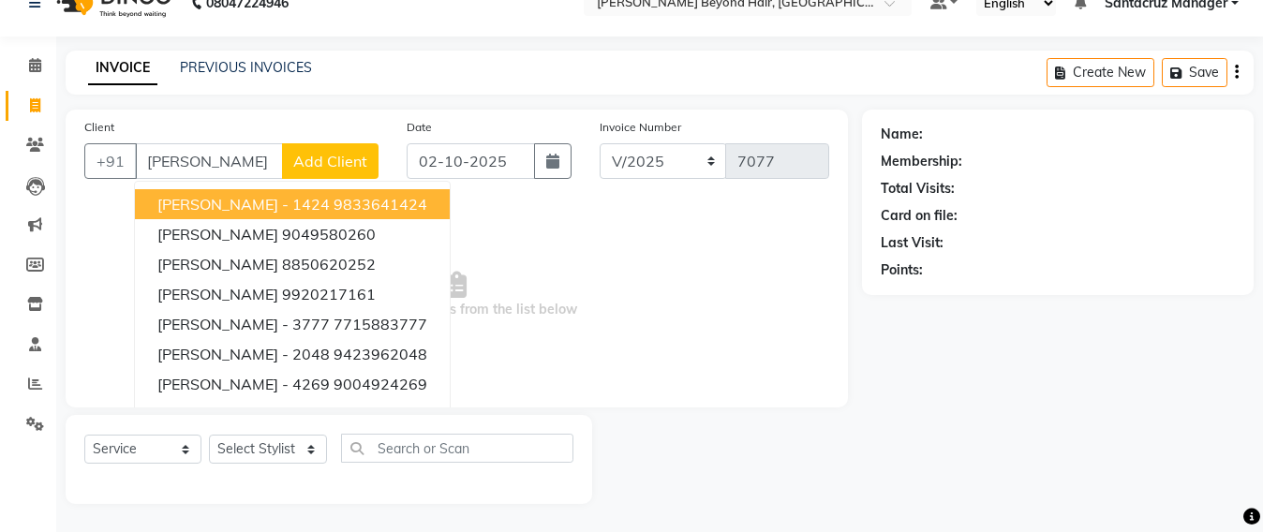
click at [427, 201] on ngb-highlight "9833641424" at bounding box center [381, 204] width 94 height 19
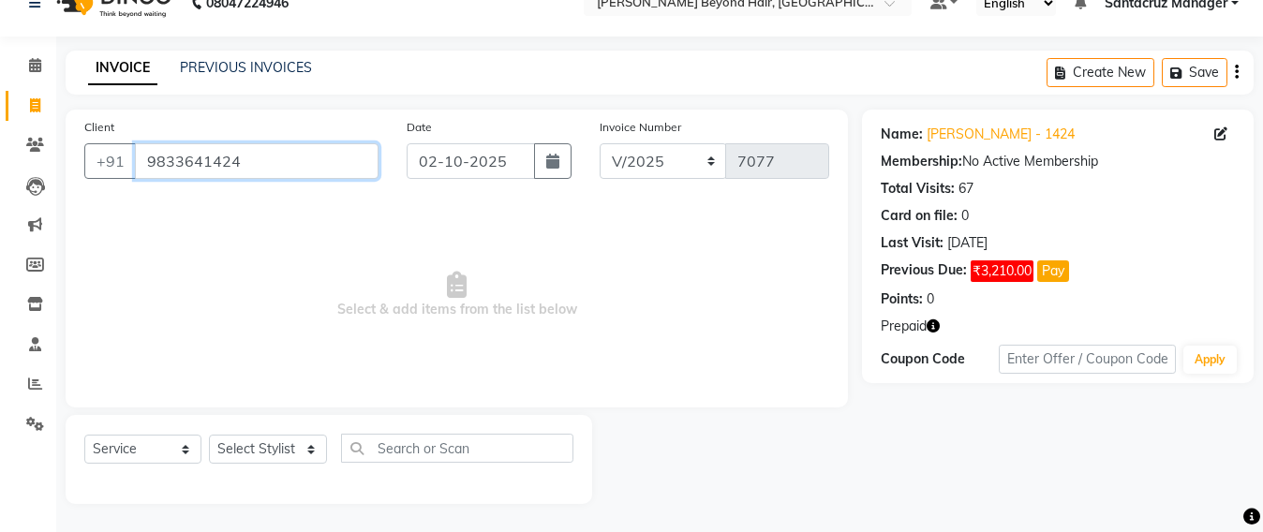
click at [244, 158] on input "9833641424" at bounding box center [257, 161] width 244 height 36
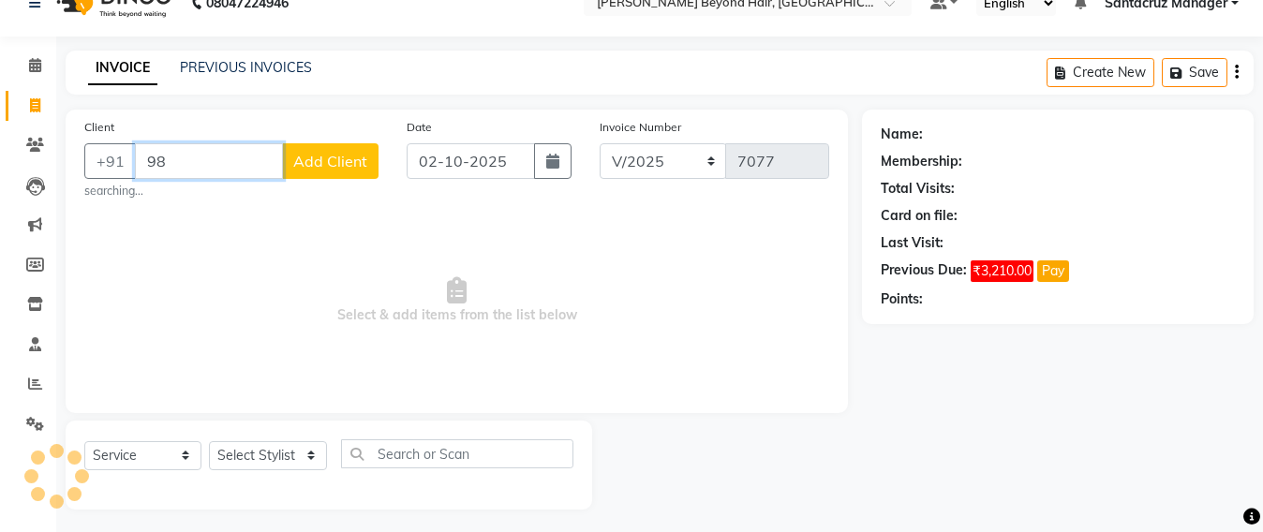
type input "9"
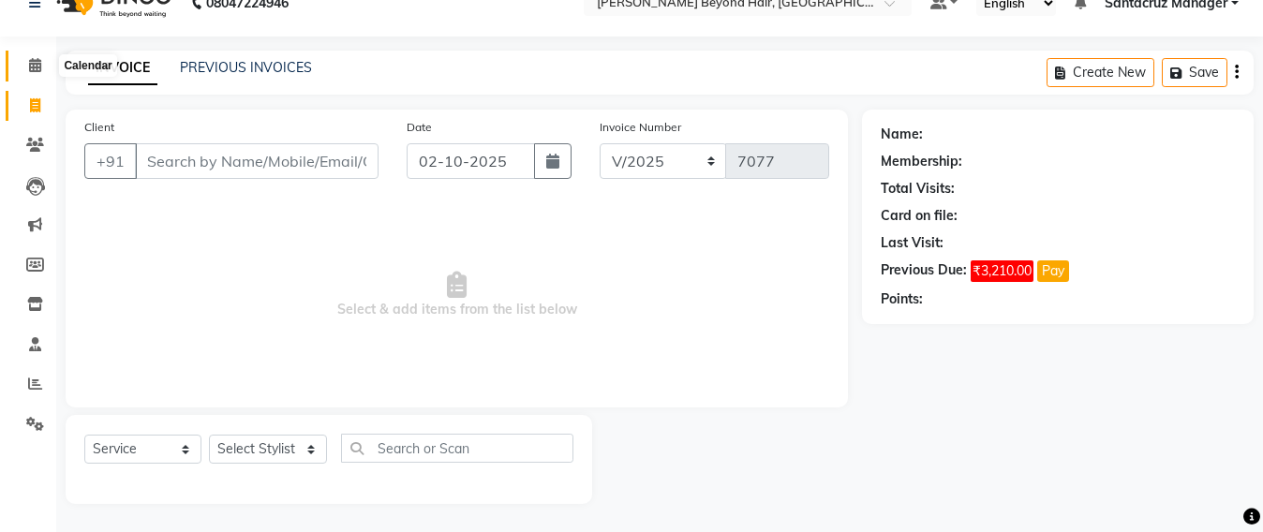
click at [41, 56] on span at bounding box center [35, 66] width 33 height 22
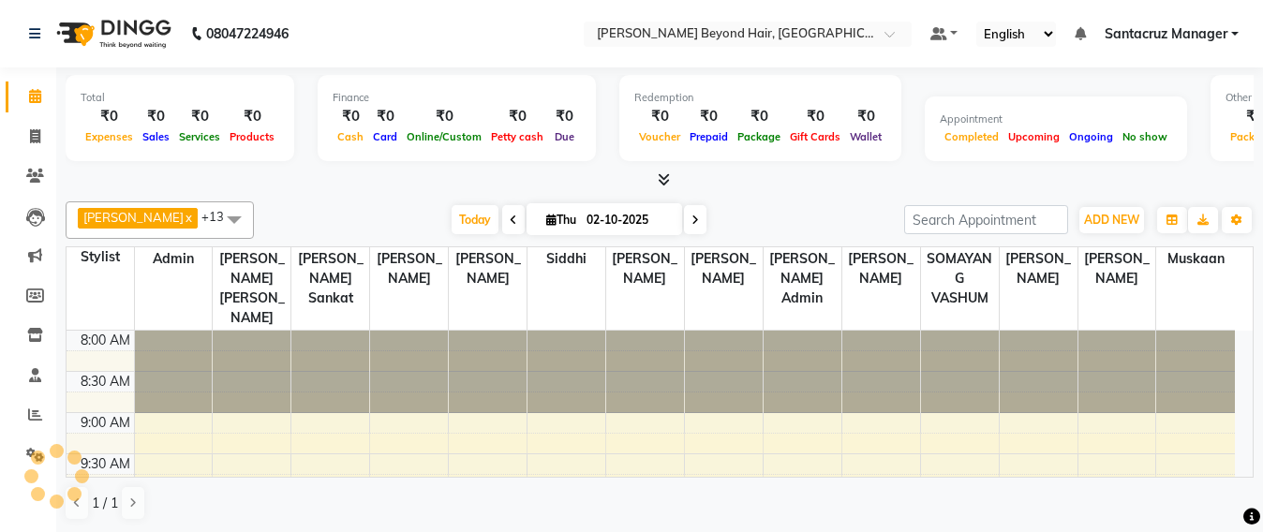
scroll to position [331, 0]
